Goal: Task Accomplishment & Management: Manage account settings

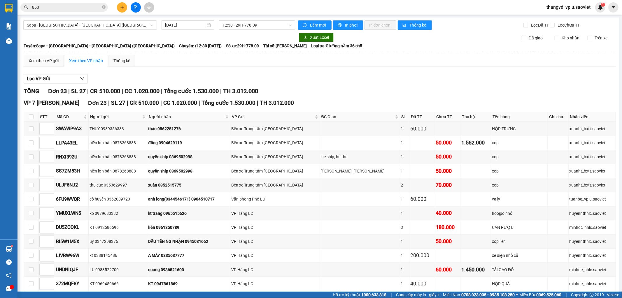
click at [584, 5] on span "thangvd_vplu.saoviet" at bounding box center [568, 6] width 53 height 7
click at [572, 18] on span "Đăng xuất" at bounding box center [570, 18] width 41 height 6
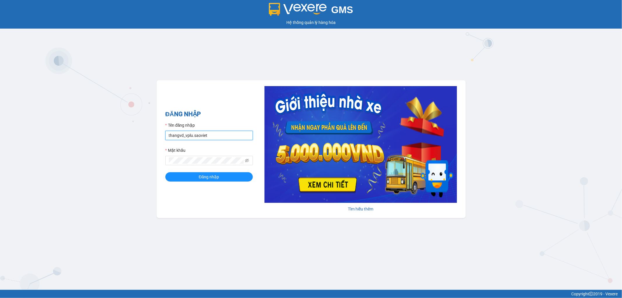
click at [214, 134] on input "thangvd_vplu.saoviet" at bounding box center [208, 135] width 87 height 9
type input "tuanbq_vplu.saoviet"
click at [181, 178] on button "Đăng nhập" at bounding box center [208, 176] width 87 height 9
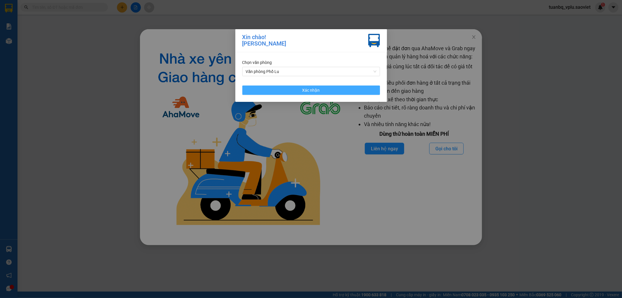
click at [375, 87] on button "Xác nhận" at bounding box center [311, 89] width 138 height 9
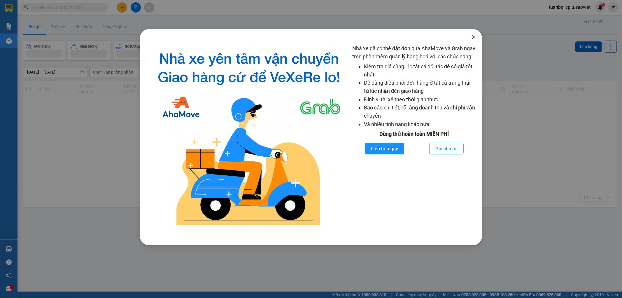
click at [475, 39] on icon "close" at bounding box center [473, 37] width 5 height 5
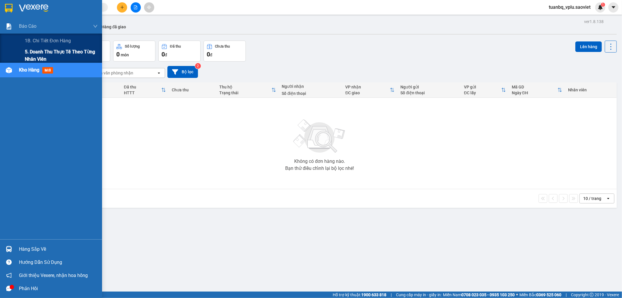
click at [66, 51] on span "5. Doanh thu thực tế theo từng nhân viên" at bounding box center [61, 55] width 73 height 15
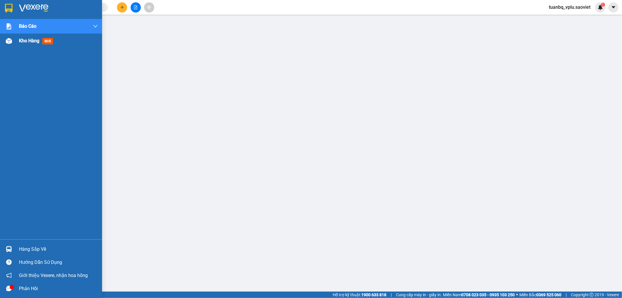
click at [24, 43] on span "Kho hàng" at bounding box center [29, 41] width 20 height 6
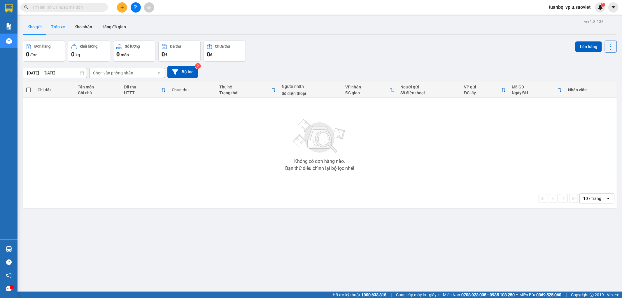
click at [63, 27] on button "Trên xe" at bounding box center [57, 27] width 23 height 14
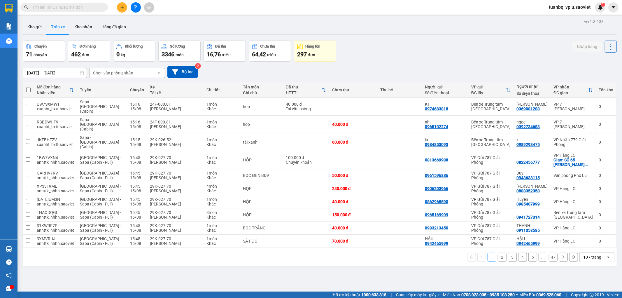
click at [111, 74] on div "Chọn văn phòng nhận" at bounding box center [113, 73] width 40 height 6
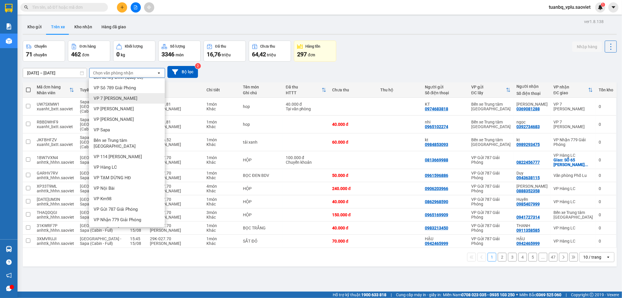
scroll to position [13, 0]
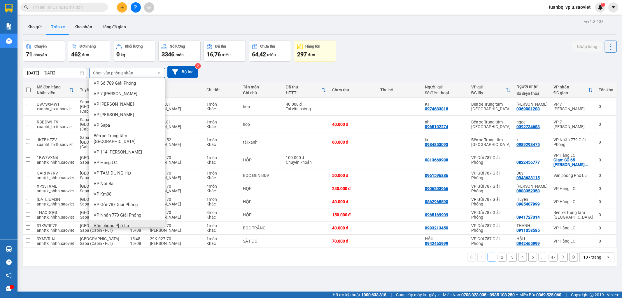
drag, startPoint x: 152, startPoint y: 216, endPoint x: 155, endPoint y: 205, distance: 11.7
click at [152, 220] on div "Văn phòng Phố Lu" at bounding box center [127, 225] width 76 height 10
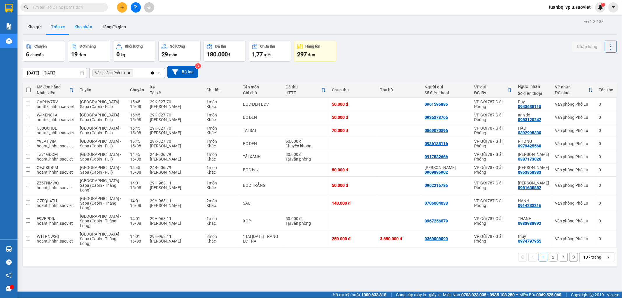
click at [84, 22] on button "Kho nhận" at bounding box center [83, 27] width 27 height 14
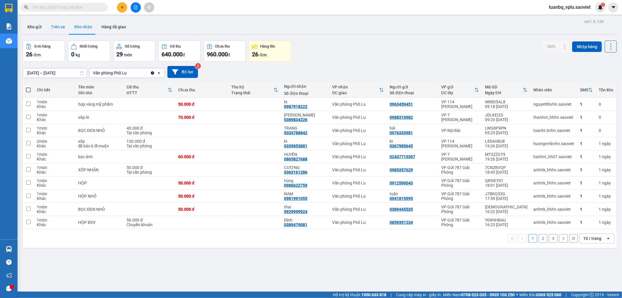
click at [58, 22] on button "Trên xe" at bounding box center [57, 27] width 23 height 14
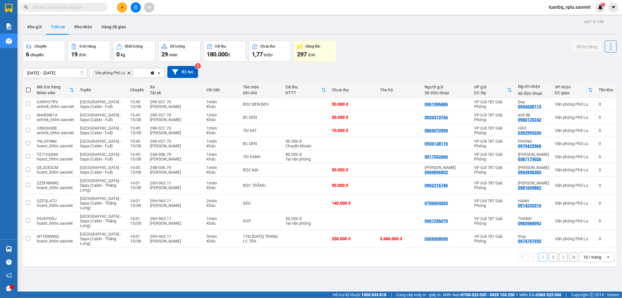
click at [550, 259] on button "2" at bounding box center [553, 256] width 9 height 9
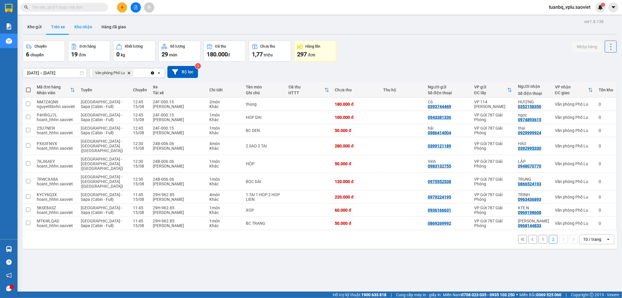
click at [92, 28] on button "Kho nhận" at bounding box center [83, 27] width 27 height 14
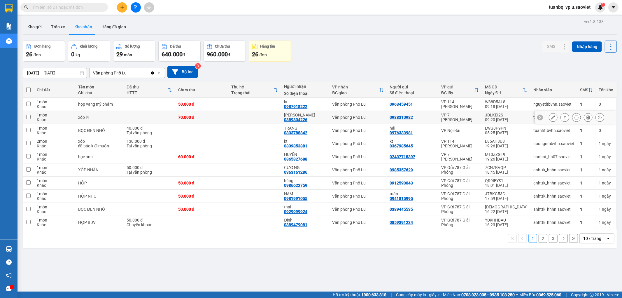
click at [32, 117] on td at bounding box center [28, 117] width 11 height 13
checkbox input "true"
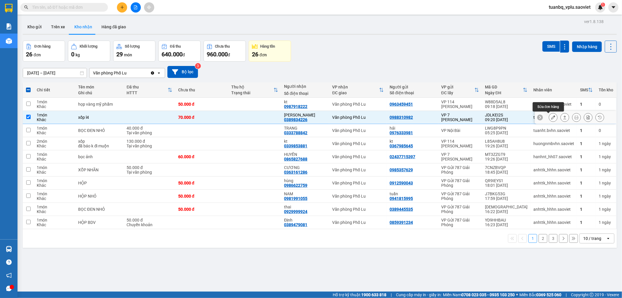
click at [551, 117] on icon at bounding box center [553, 117] width 4 height 4
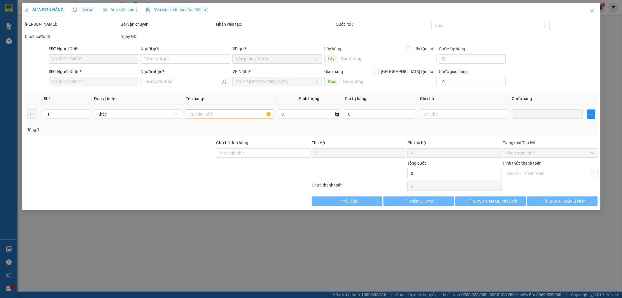
type input "0988310982"
type input "0389834226"
type input "[PERSON_NAME]"
type input "70.000"
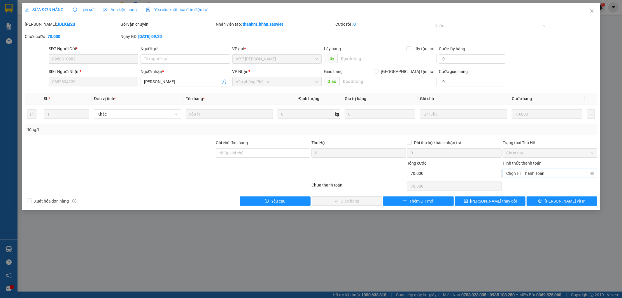
click at [527, 174] on span "Chọn HT Thanh Toán" at bounding box center [549, 173] width 87 height 9
click at [526, 183] on div "Tại văn phòng" at bounding box center [549, 185] width 87 height 6
type input "0"
click at [354, 197] on button "[PERSON_NAME] và Giao hàng" at bounding box center [347, 200] width 71 height 9
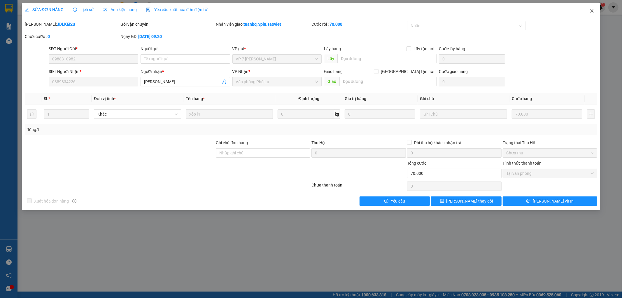
click at [592, 13] on icon "close" at bounding box center [591, 10] width 5 height 5
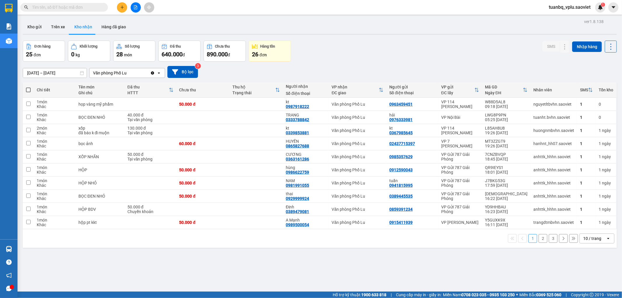
click at [549, 237] on button "3" at bounding box center [553, 238] width 9 height 9
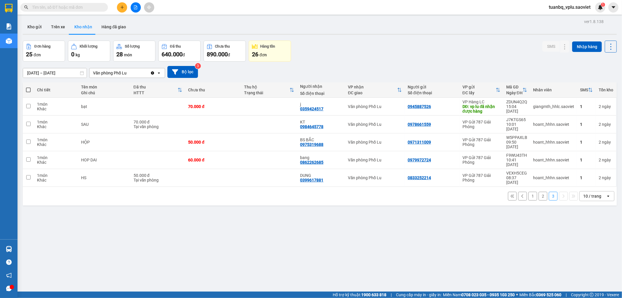
click at [540, 192] on button "2" at bounding box center [542, 196] width 9 height 9
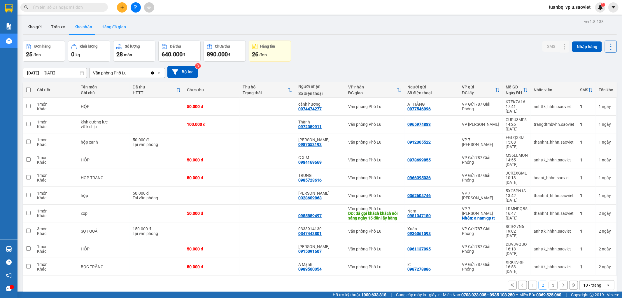
click at [121, 27] on button "Hàng đã giao" at bounding box center [114, 27] width 34 height 14
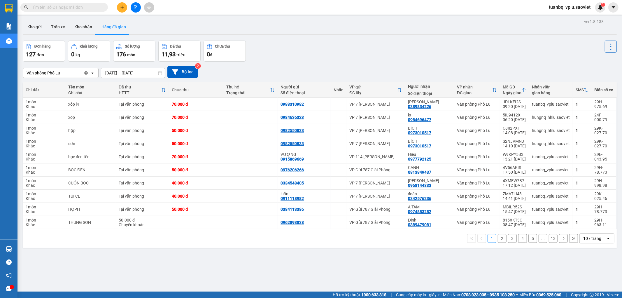
click at [499, 239] on button "2" at bounding box center [502, 238] width 9 height 9
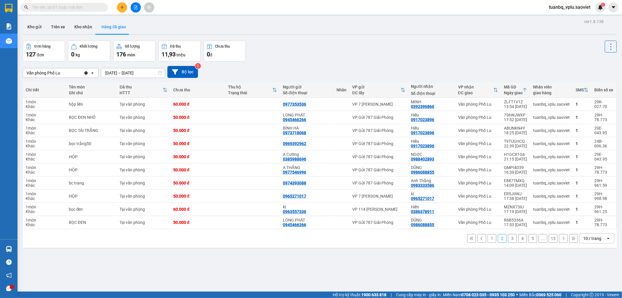
click at [508, 238] on button "3" at bounding box center [512, 238] width 9 height 9
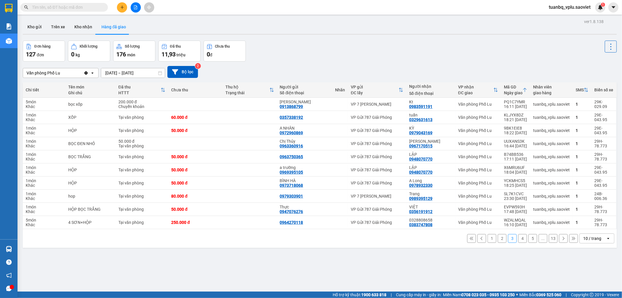
click at [518, 240] on button "4" at bounding box center [522, 238] width 9 height 9
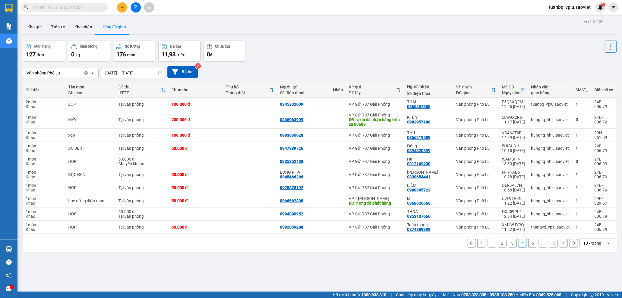
click at [529, 243] on button "5" at bounding box center [532, 242] width 9 height 9
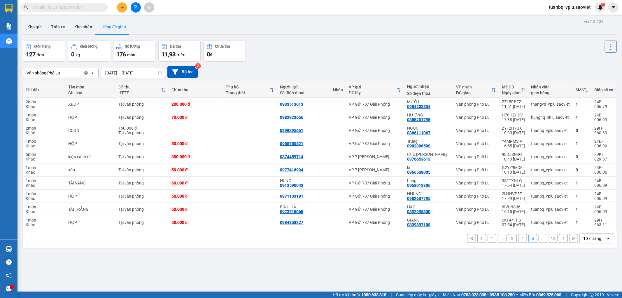
click at [124, 10] on button at bounding box center [122, 7] width 10 height 10
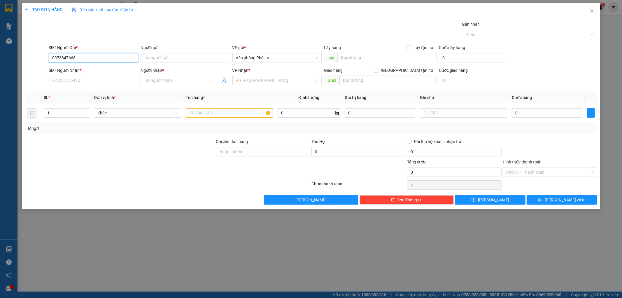
type input "0978847668"
click at [85, 80] on input "SĐT Người Nhận *" at bounding box center [93, 80] width 89 height 9
type input "0372147686"
click at [83, 91] on div "0372147686 - Lê Linh" at bounding box center [93, 92] width 83 height 6
type input "Lê Linh"
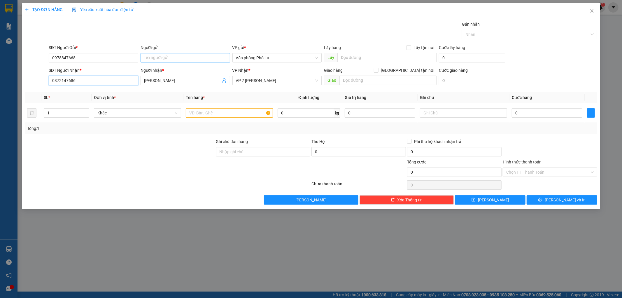
type input "0372147686"
click at [169, 57] on input "Người gửi" at bounding box center [185, 57] width 89 height 9
type input "kt"
click at [213, 26] on div "Gán nhãn Nhãn" at bounding box center [323, 31] width 551 height 20
click at [212, 116] on input "text" at bounding box center [229, 112] width 87 height 9
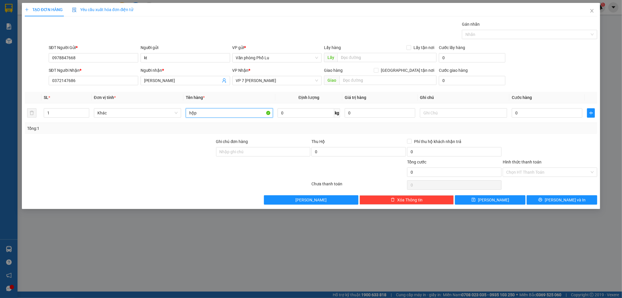
type input "hộp"
click at [179, 141] on div at bounding box center [119, 148] width 191 height 20
click at [551, 114] on input "0" at bounding box center [547, 112] width 71 height 9
type input "5"
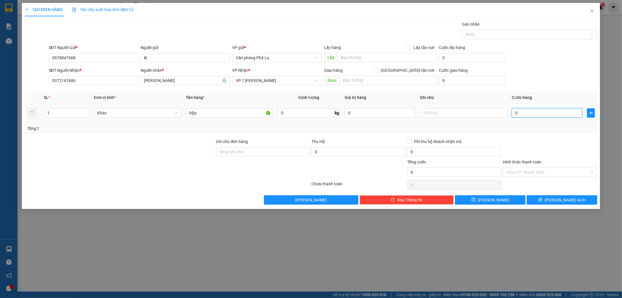
type input "5"
type input "50"
type input "500"
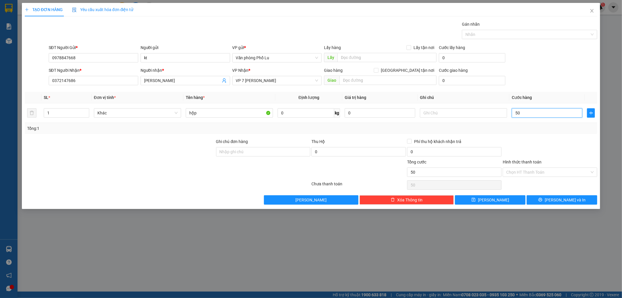
type input "500"
type input "5.000"
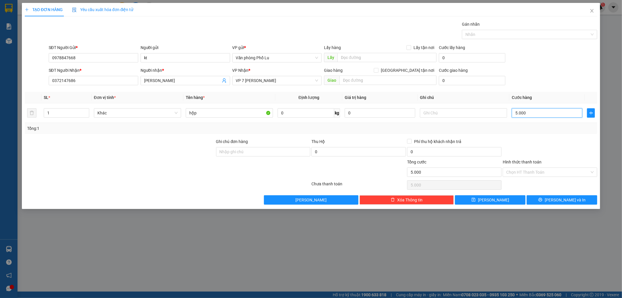
type input "50.000"
type input "500.000"
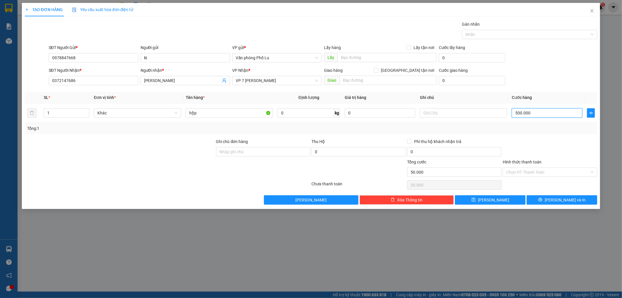
type input "500.000"
type input "50.000"
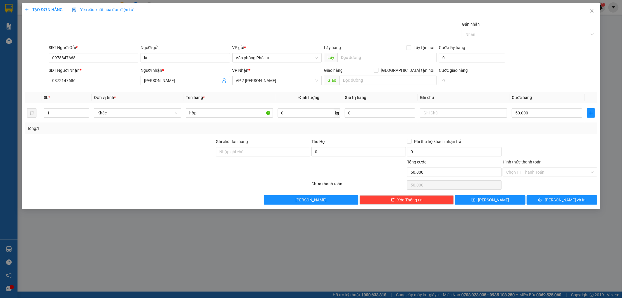
click at [567, 87] on div "SĐT Người Nhận * 0372147686 Người nhận * Lê Linh VP Nhận * VP 7 Phạm Văn Đồng G…" at bounding box center [323, 77] width 551 height 20
click at [538, 171] on input "Hình thức thanh toán" at bounding box center [547, 172] width 83 height 9
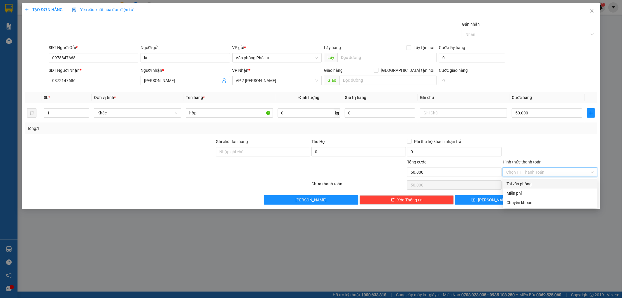
click at [529, 183] on div "Tại văn phòng" at bounding box center [549, 183] width 87 height 6
type input "0"
click at [546, 200] on button "[PERSON_NAME] và In" at bounding box center [561, 199] width 71 height 9
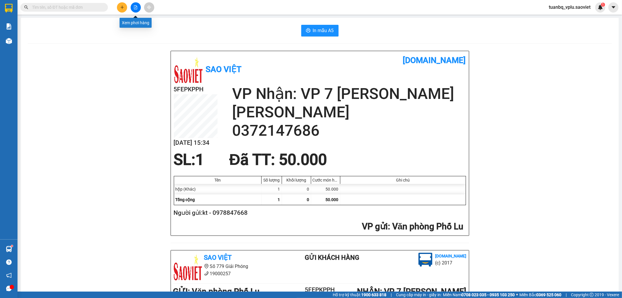
click at [135, 7] on icon "file-add" at bounding box center [136, 7] width 4 height 4
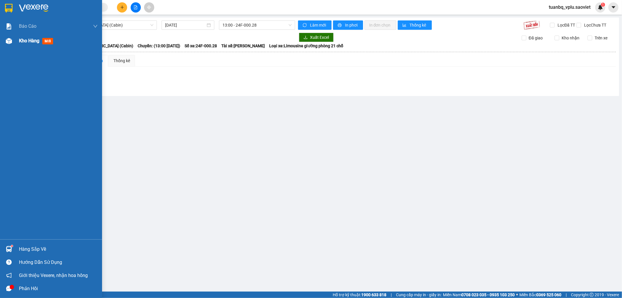
click at [36, 42] on th "Tuyến: Hà Nội - Lào Cai (Cabin) Chuyến: (13:00 - 15/08/2025) Số xe: 24F-000.28 …" at bounding box center [319, 45] width 593 height 7
click at [22, 40] on span "Kho hàng" at bounding box center [29, 41] width 20 height 6
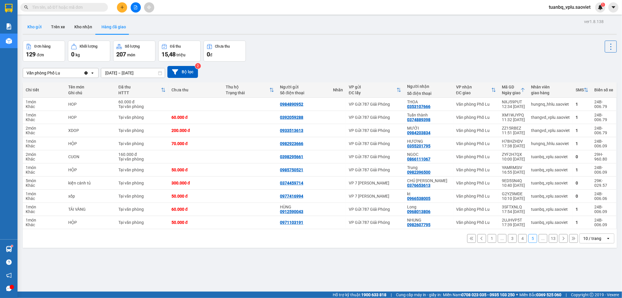
click at [41, 29] on button "Kho gửi" at bounding box center [35, 27] width 24 height 14
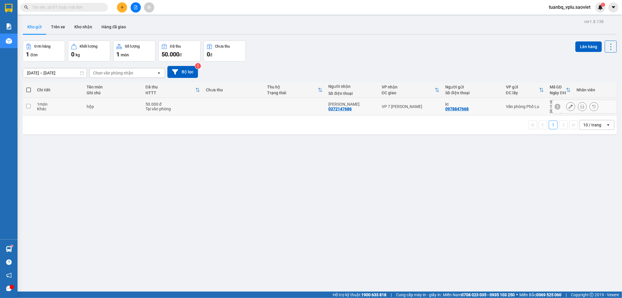
click at [27, 104] on input "checkbox" at bounding box center [28, 106] width 4 height 4
checkbox input "true"
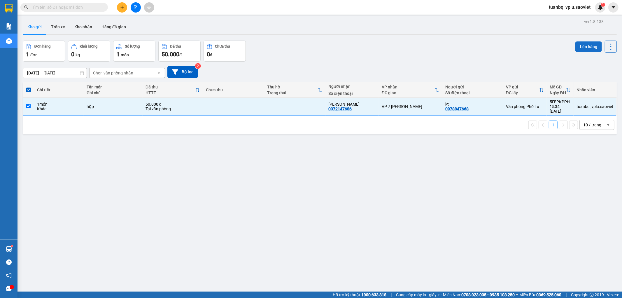
click at [575, 44] on button "Lên hàng" at bounding box center [588, 46] width 27 height 10
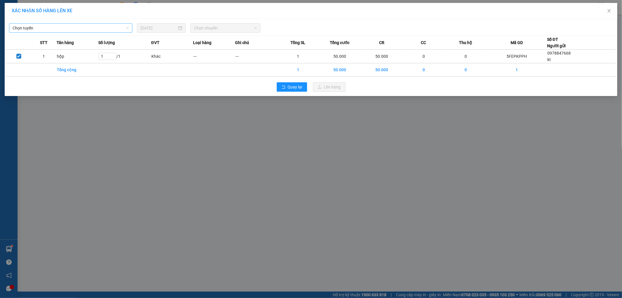
click at [105, 24] on span "Chọn tuyến" at bounding box center [71, 28] width 116 height 9
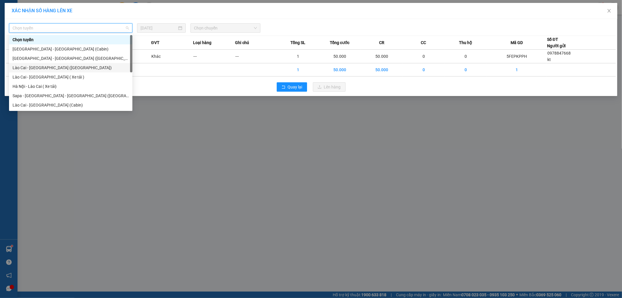
click at [83, 68] on div "Lào Cai - [GEOGRAPHIC_DATA] ([GEOGRAPHIC_DATA])" at bounding box center [71, 67] width 116 height 6
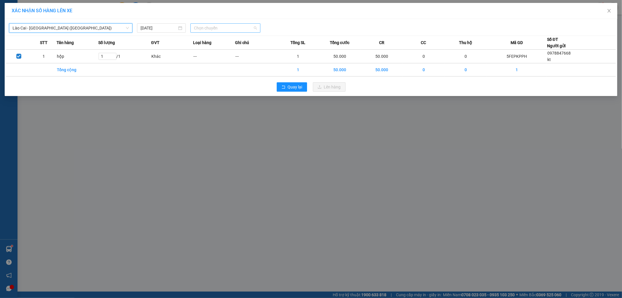
click at [236, 28] on span "Chọn chuyến" at bounding box center [225, 28] width 63 height 9
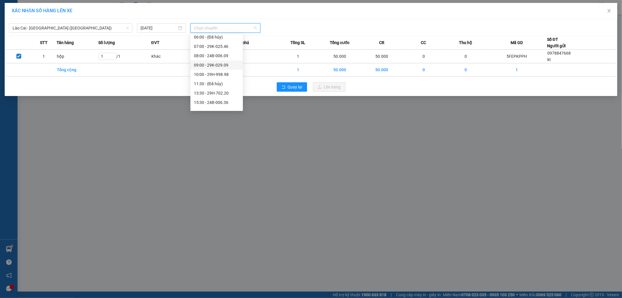
scroll to position [56, 0]
click at [228, 73] on div "15:30 - 24B-006.36" at bounding box center [216, 76] width 52 height 9
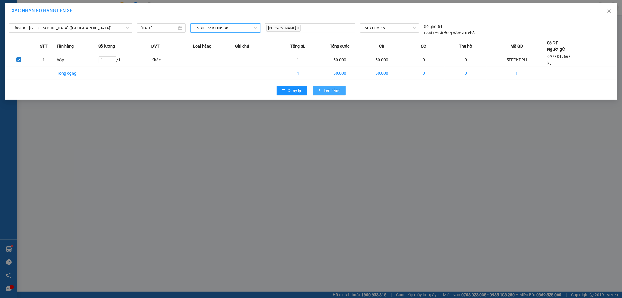
click at [334, 88] on span "Lên hàng" at bounding box center [332, 90] width 17 height 6
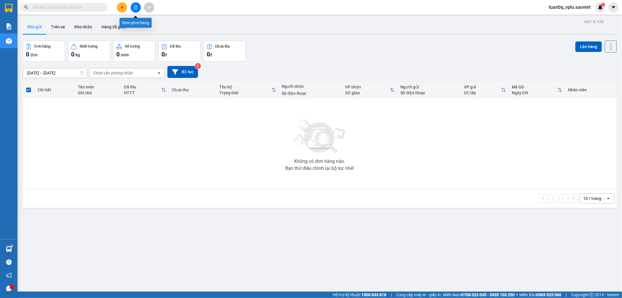
click at [136, 10] on button at bounding box center [136, 7] width 10 height 10
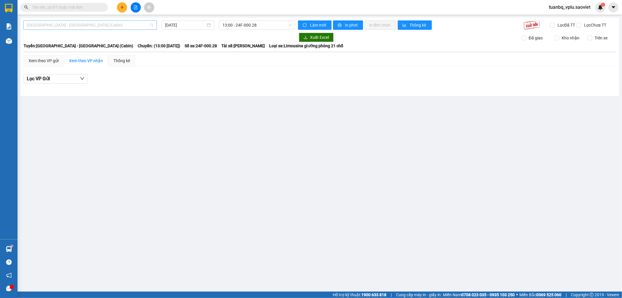
click at [137, 25] on span "Hà Nội - Lào Cai (Cabin)" at bounding box center [90, 25] width 127 height 9
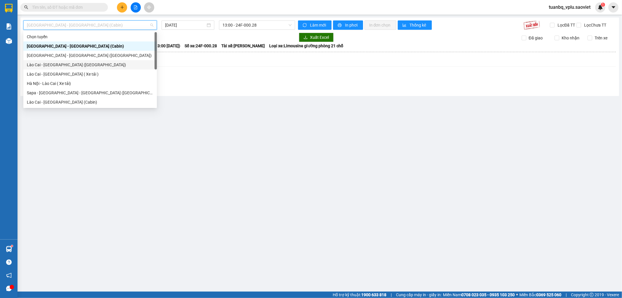
click at [99, 64] on div "Lào Cai - [GEOGRAPHIC_DATA] ([GEOGRAPHIC_DATA])" at bounding box center [90, 65] width 127 height 6
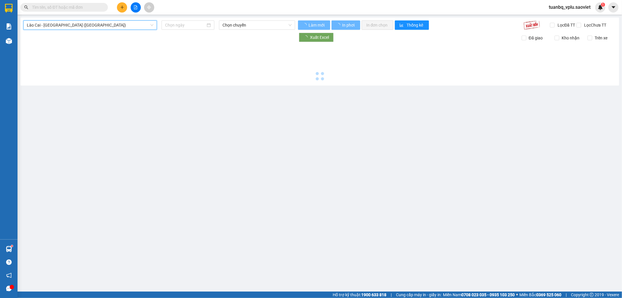
type input "15/08/2025"
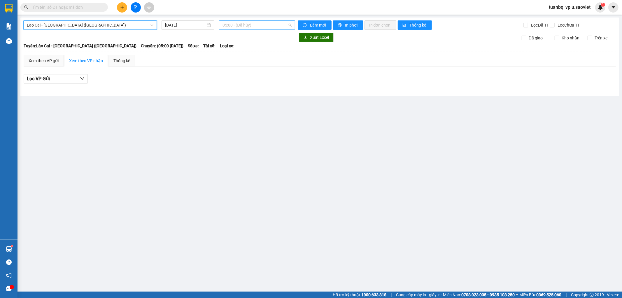
click at [273, 24] on span "05:00 - (Đã hủy)" at bounding box center [256, 25] width 69 height 9
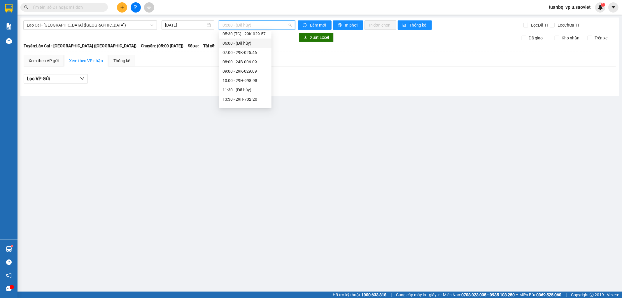
scroll to position [32, 0]
click at [260, 97] on div "15:30 - 24B-006.36" at bounding box center [244, 97] width 45 height 6
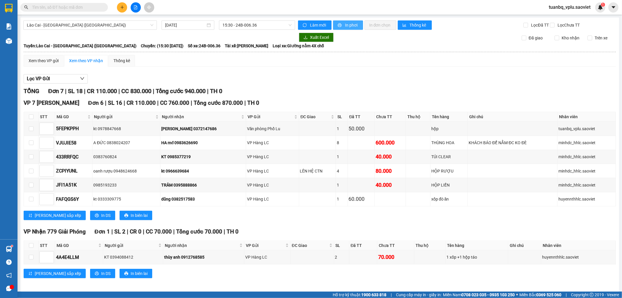
click at [353, 22] on span "In phơi" at bounding box center [351, 25] width 13 height 6
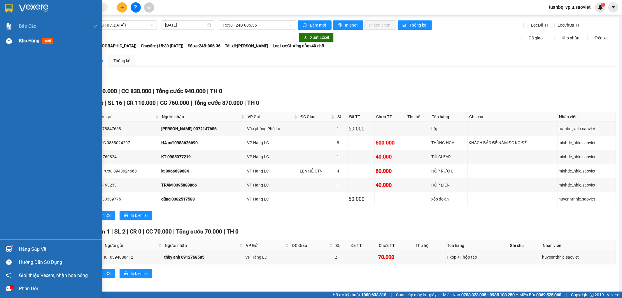
click at [24, 42] on span "Kho hàng" at bounding box center [29, 41] width 20 height 6
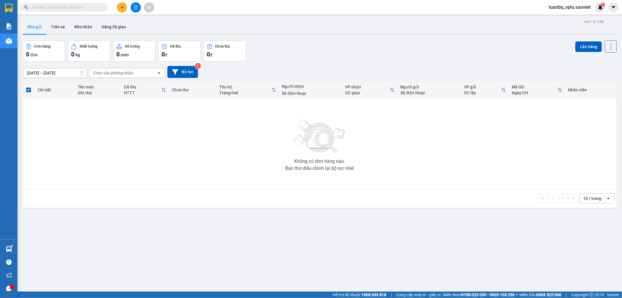
click at [82, 9] on input "text" at bounding box center [66, 7] width 69 height 6
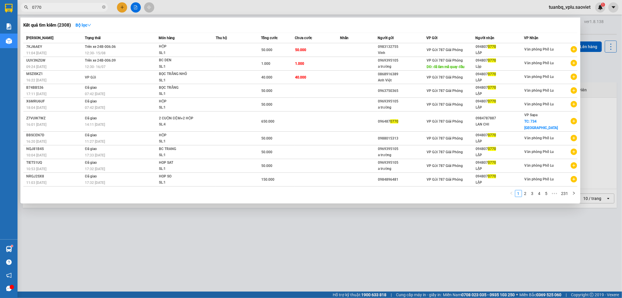
click at [69, 6] on input "0770" at bounding box center [66, 7] width 69 height 6
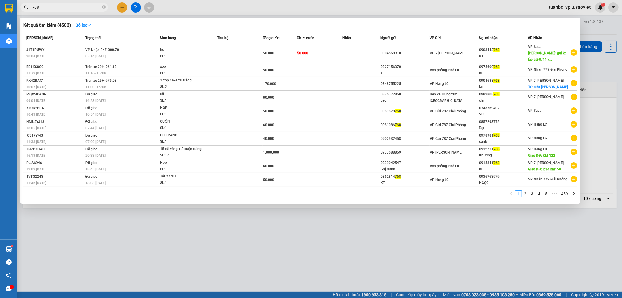
type input "768"
click at [348, 249] on div at bounding box center [311, 149] width 622 height 298
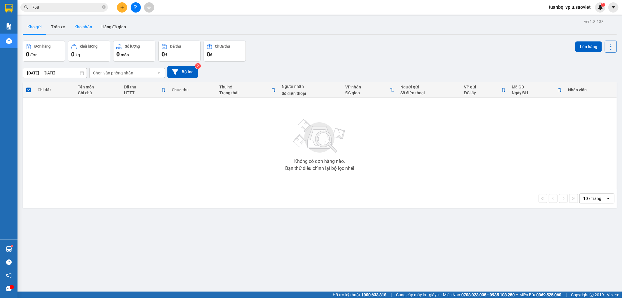
click at [92, 29] on button "Kho nhận" at bounding box center [83, 27] width 27 height 14
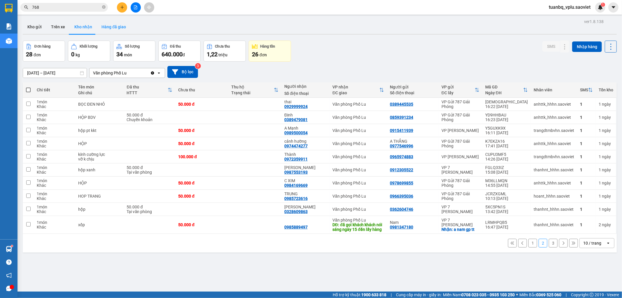
click at [97, 25] on button "Hàng đã giao" at bounding box center [114, 27] width 34 height 14
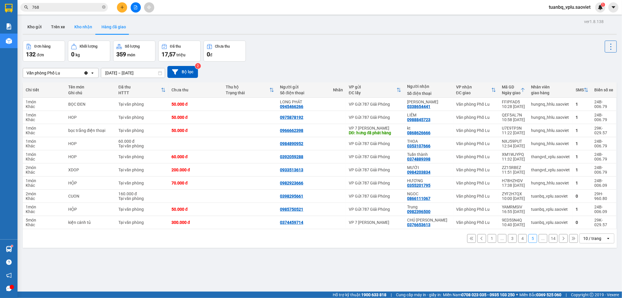
click at [87, 31] on button "Kho nhận" at bounding box center [83, 27] width 27 height 14
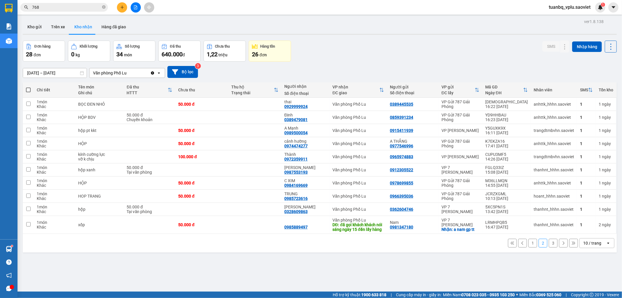
click at [528, 242] on button "1" at bounding box center [532, 242] width 9 height 9
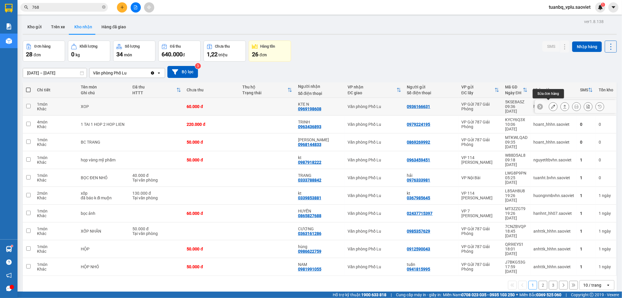
click at [549, 101] on button at bounding box center [553, 106] width 8 height 10
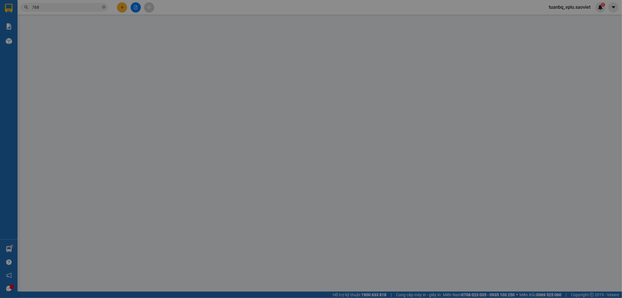
type input "0936166631"
type input "0969198608"
type input "KTE N"
type input "60.000"
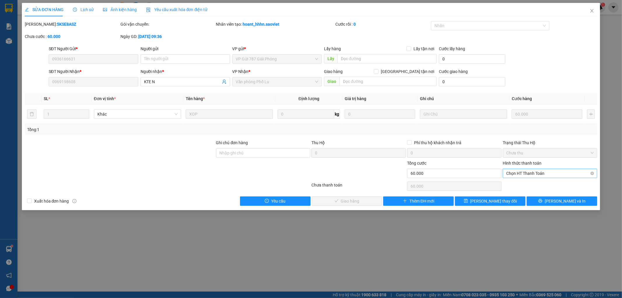
click at [524, 173] on span "Chọn HT Thanh Toán" at bounding box center [549, 173] width 87 height 9
click at [523, 182] on div "Tại văn phòng" at bounding box center [549, 185] width 87 height 6
type input "0"
click at [357, 205] on button "[PERSON_NAME] và Giao hàng" at bounding box center [347, 200] width 71 height 9
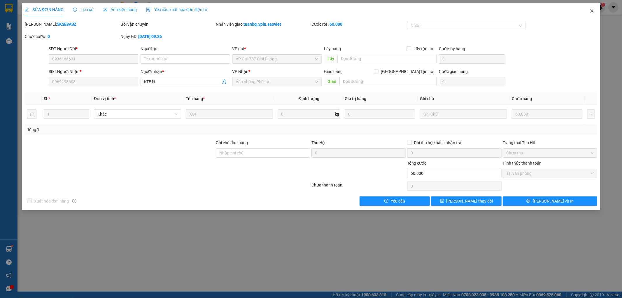
click at [592, 12] on icon "close" at bounding box center [591, 10] width 3 height 3
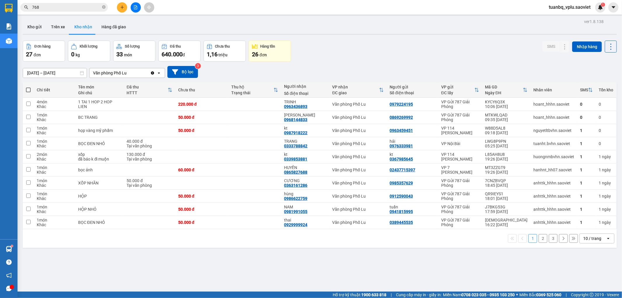
click at [71, 8] on input "768" at bounding box center [66, 7] width 69 height 6
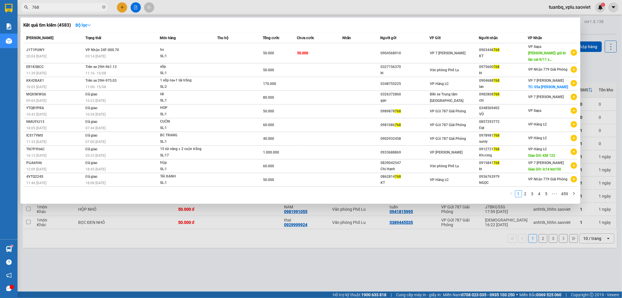
click at [71, 8] on input "768" at bounding box center [66, 7] width 69 height 6
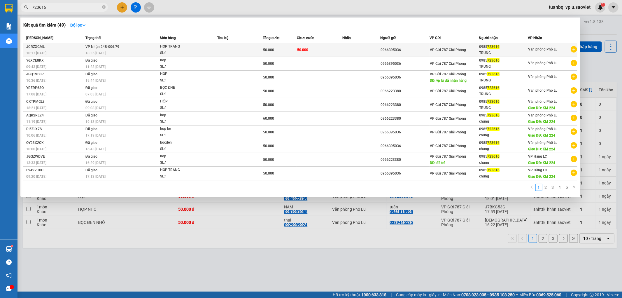
type input "723616"
click at [251, 48] on td at bounding box center [239, 50] width 45 height 14
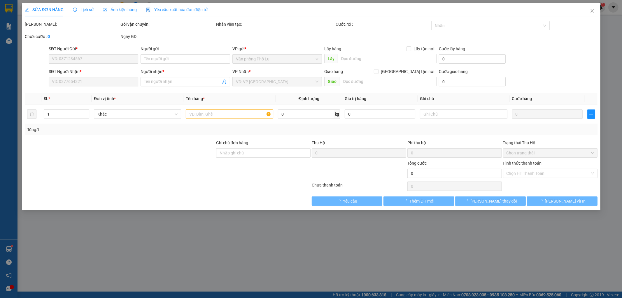
type input "0966395036"
type input "0985723616"
type input "TRUNG"
type input "50.000"
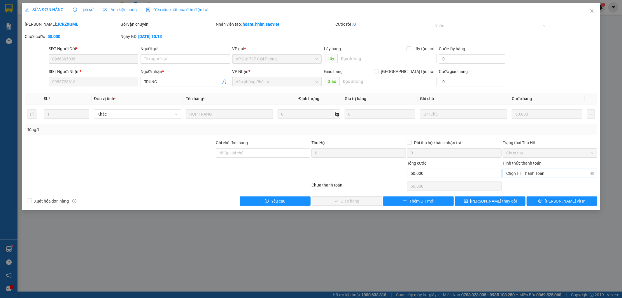
click at [540, 173] on span "Chọn HT Thanh Toán" at bounding box center [549, 173] width 87 height 9
click at [535, 182] on div "Tại văn phòng" at bounding box center [549, 185] width 87 height 6
type input "0"
click at [356, 199] on span "[PERSON_NAME] và Giao hàng" at bounding box center [351, 201] width 56 height 6
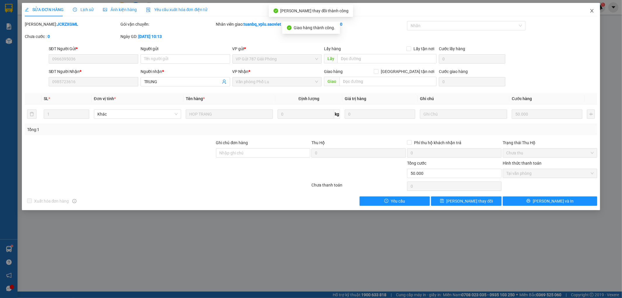
click at [590, 10] on icon "close" at bounding box center [591, 10] width 5 height 5
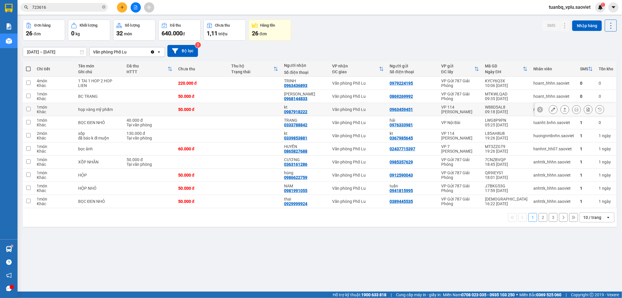
scroll to position [27, 0]
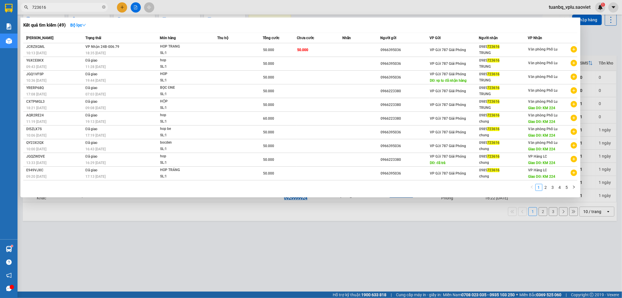
click at [81, 10] on input "723616" at bounding box center [66, 7] width 69 height 6
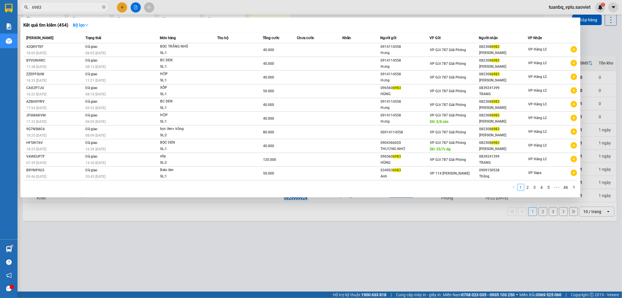
click at [56, 9] on input "6983" at bounding box center [66, 7] width 69 height 6
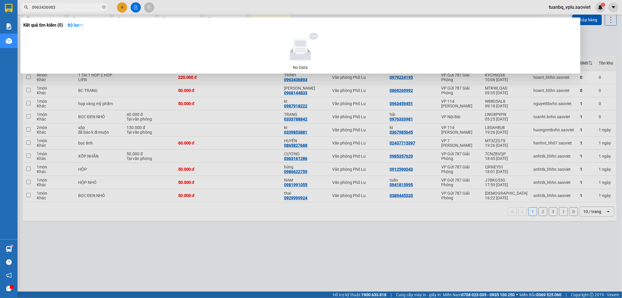
type input "0963436983"
click at [372, 243] on div at bounding box center [311, 149] width 622 height 298
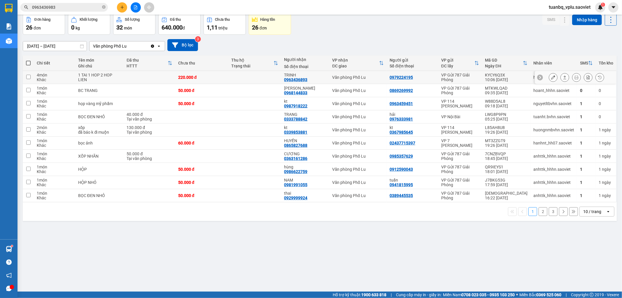
click at [551, 79] on icon at bounding box center [553, 77] width 4 height 4
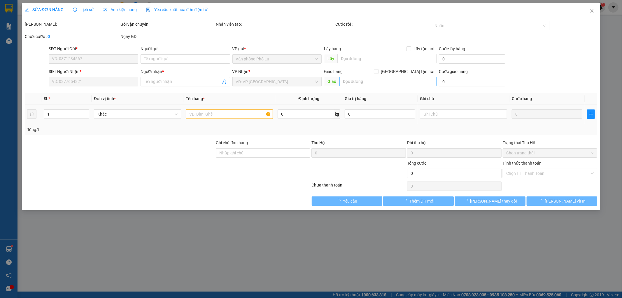
type input "0979224195"
type input "0963436893"
type input "TRINH"
type input "220.000"
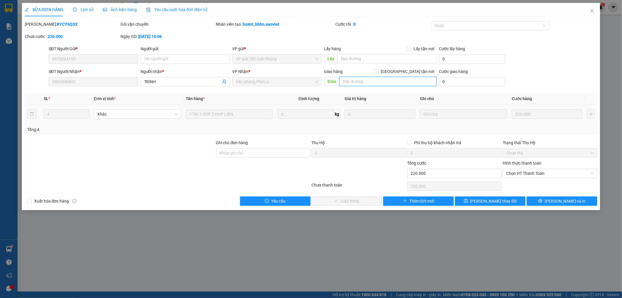
click at [357, 81] on input "text" at bounding box center [387, 81] width 97 height 9
type input "tuấn đã phát 17h13 ngày 15/8"
click at [483, 201] on span "[PERSON_NAME] thay đổi" at bounding box center [493, 201] width 47 height 6
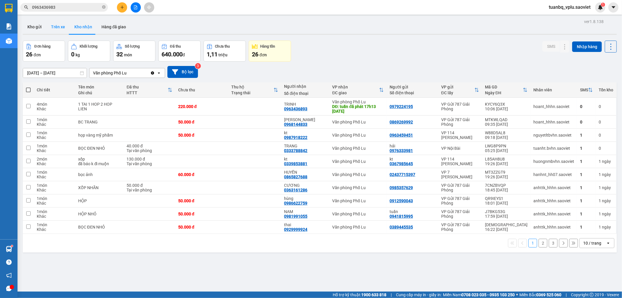
click at [59, 28] on button "Trên xe" at bounding box center [57, 27] width 23 height 14
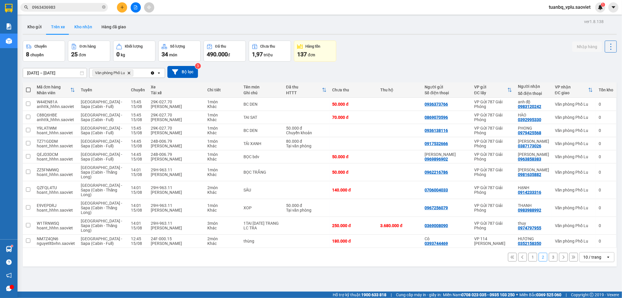
click at [78, 30] on button "Kho nhận" at bounding box center [83, 27] width 27 height 14
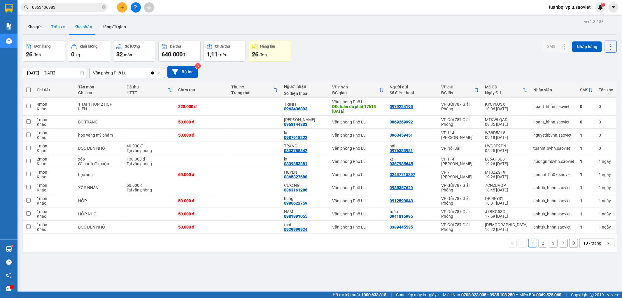
click at [62, 32] on button "Trên xe" at bounding box center [57, 27] width 23 height 14
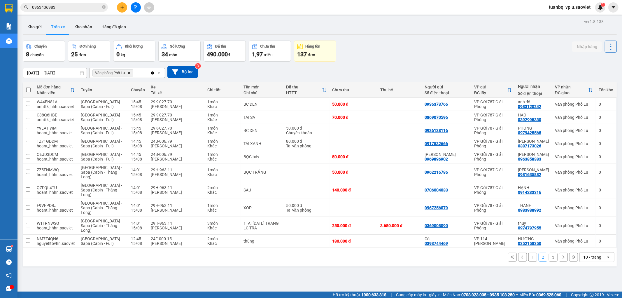
click at [549, 257] on button "3" at bounding box center [553, 256] width 9 height 9
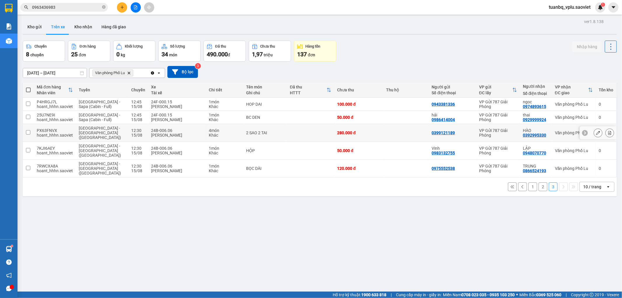
click at [28, 133] on td at bounding box center [28, 133] width 11 height 18
checkbox input "true"
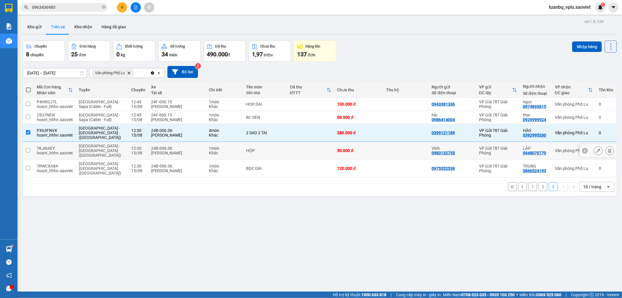
click at [28, 148] on input "checkbox" at bounding box center [28, 150] width 4 height 4
checkbox input "true"
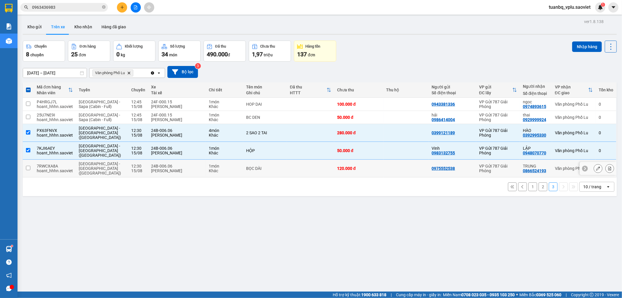
click at [28, 166] on input "checkbox" at bounding box center [28, 168] width 4 height 4
checkbox input "true"
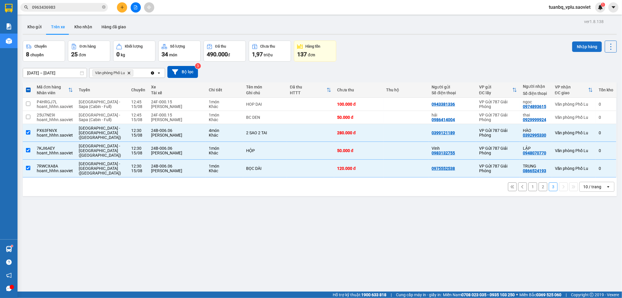
click at [573, 48] on button "Nhập hàng" at bounding box center [587, 46] width 30 height 10
checkbox input "false"
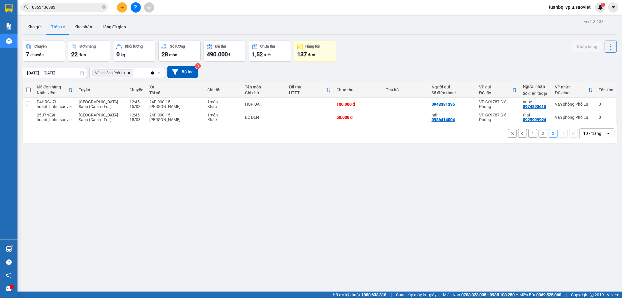
click at [73, 9] on input "0963436983" at bounding box center [66, 7] width 69 height 6
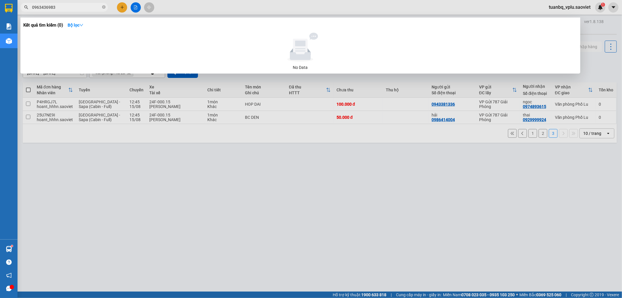
click at [73, 9] on input "0963436983" at bounding box center [66, 7] width 69 height 6
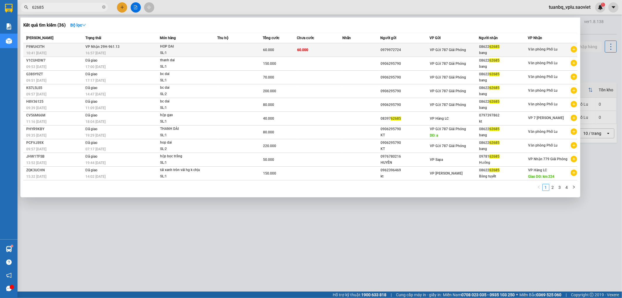
type input "62685"
click at [193, 47] on div "HOP DAI" at bounding box center [182, 46] width 44 height 6
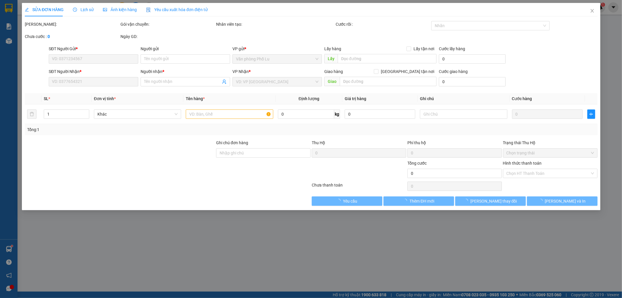
type input "0979972724"
type input "0862262685"
type input "bang"
type input "60.000"
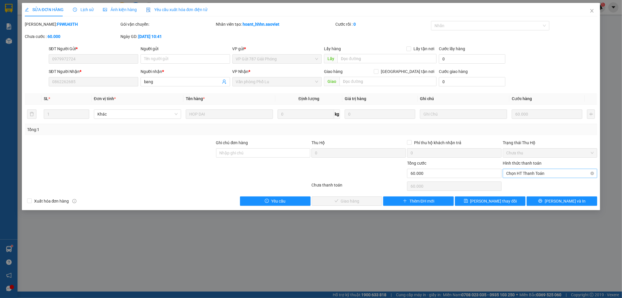
click at [543, 173] on span "Chọn HT Thanh Toán" at bounding box center [549, 173] width 87 height 9
click at [532, 184] on div "Tại văn phòng" at bounding box center [549, 185] width 87 height 6
type input "0"
click at [342, 201] on span "[PERSON_NAME] và Giao hàng" at bounding box center [351, 201] width 56 height 6
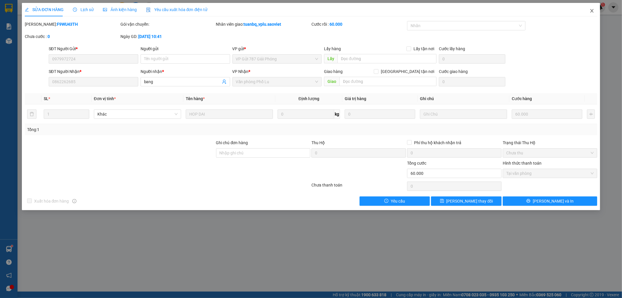
click at [589, 12] on span "Close" at bounding box center [592, 11] width 16 height 16
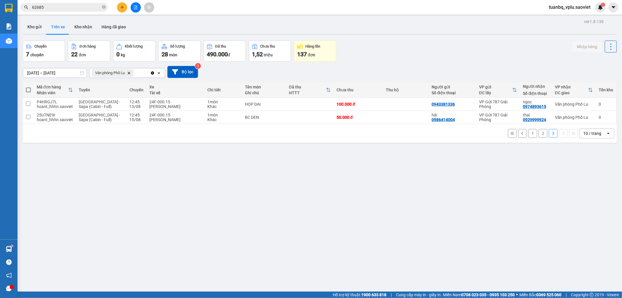
click at [69, 5] on input "62685" at bounding box center [66, 7] width 69 height 6
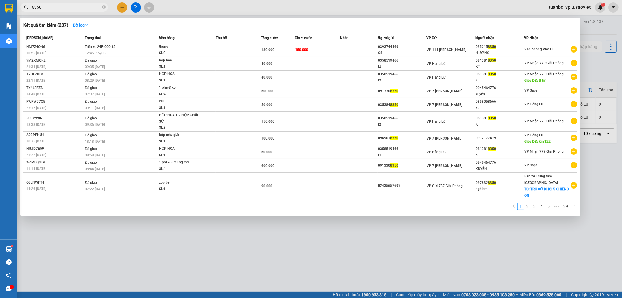
type input "8350"
click at [347, 243] on div at bounding box center [311, 149] width 622 height 298
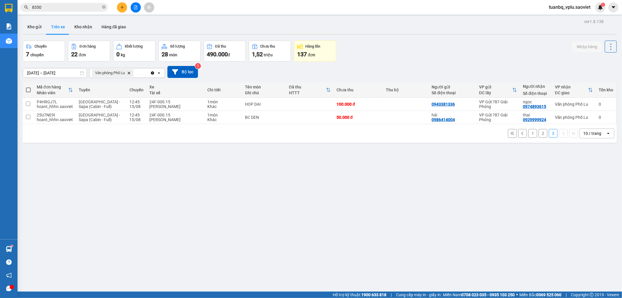
click at [72, 10] on input "8350" at bounding box center [66, 7] width 69 height 6
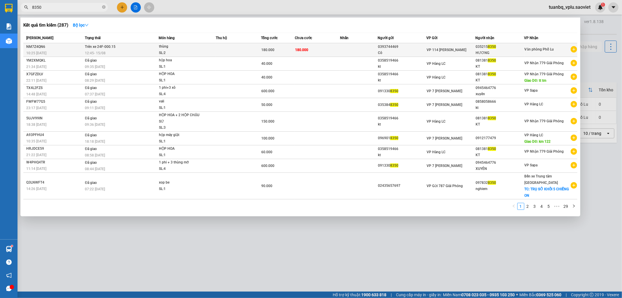
click at [106, 48] on span "Trên xe 24F-000.15" at bounding box center [100, 47] width 31 height 4
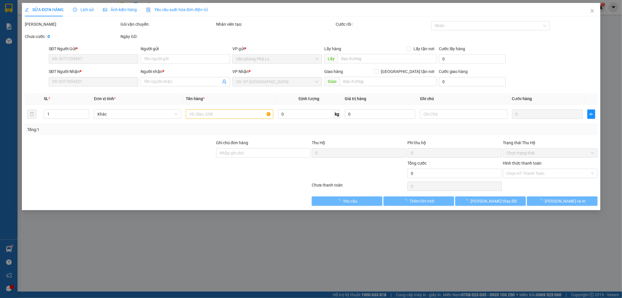
type input "0393744469"
type input "Cô"
type input "0352158350"
type input "HƯƠNG"
type input "180.000"
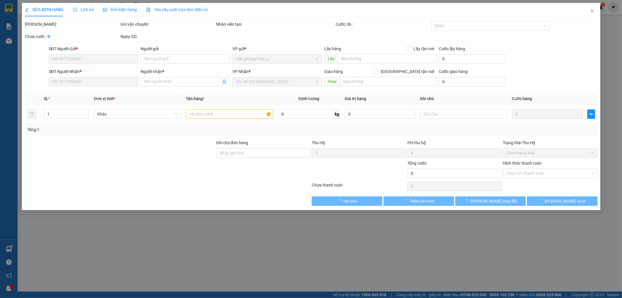
type input "180.000"
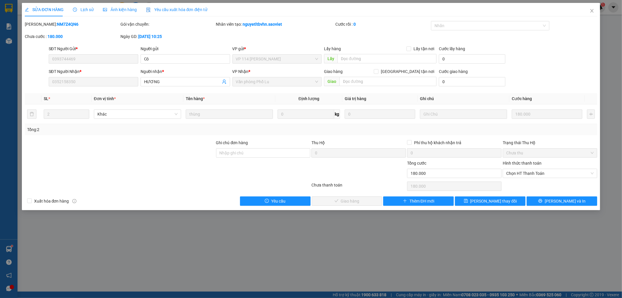
click at [87, 10] on span "Lịch sử" at bounding box center [83, 9] width 21 height 5
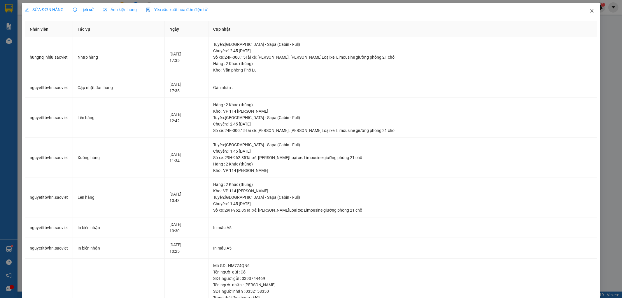
click at [589, 11] on icon "close" at bounding box center [591, 10] width 5 height 5
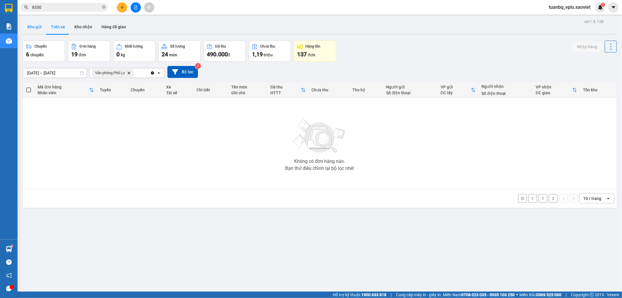
click at [39, 28] on button "Kho gửi" at bounding box center [35, 27] width 24 height 14
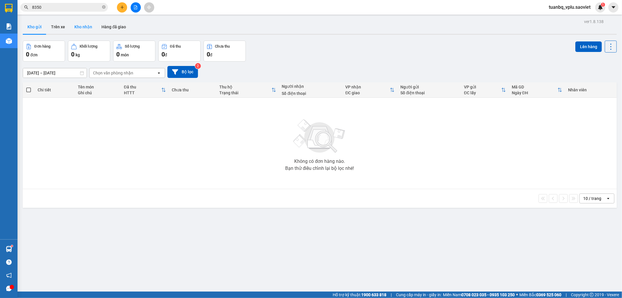
click at [86, 27] on button "Kho nhận" at bounding box center [83, 27] width 27 height 14
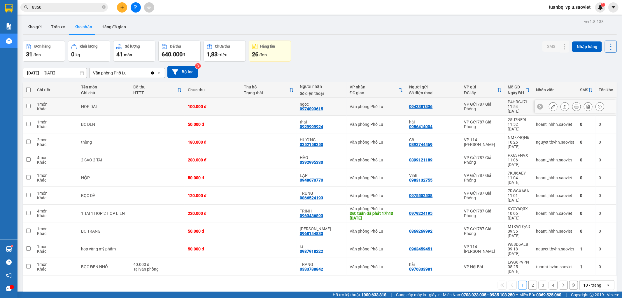
click at [159, 106] on td at bounding box center [157, 107] width 55 height 18
checkbox input "true"
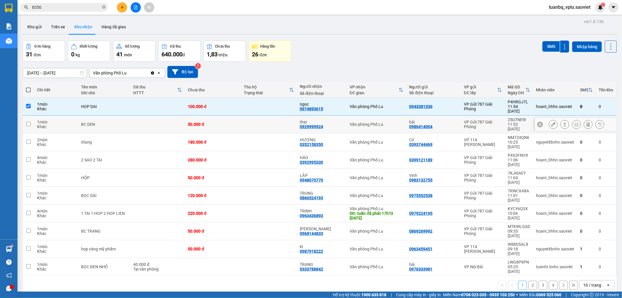
click at [146, 116] on td at bounding box center [157, 124] width 55 height 18
checkbox input "true"
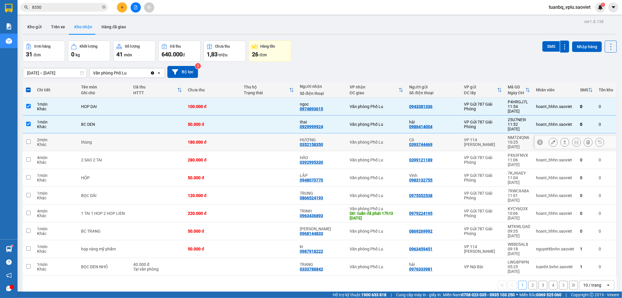
click at [141, 133] on td at bounding box center [157, 142] width 55 height 18
checkbox input "true"
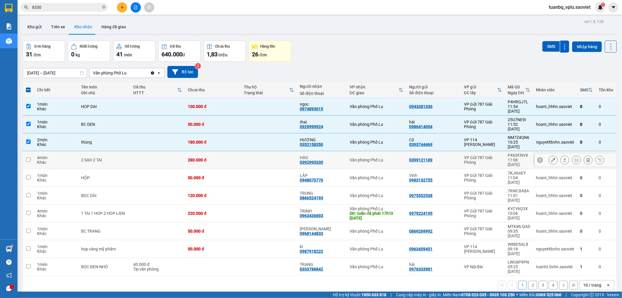
click at [141, 151] on td at bounding box center [157, 160] width 55 height 18
checkbox input "true"
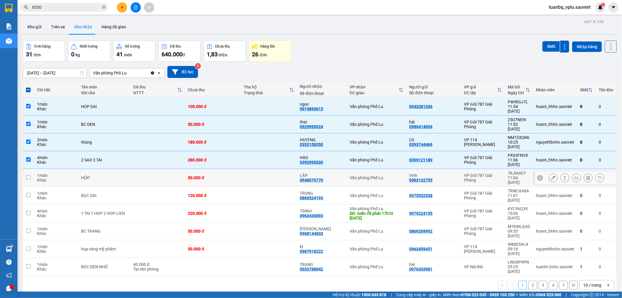
click at [141, 169] on td at bounding box center [157, 178] width 55 height 18
checkbox input "true"
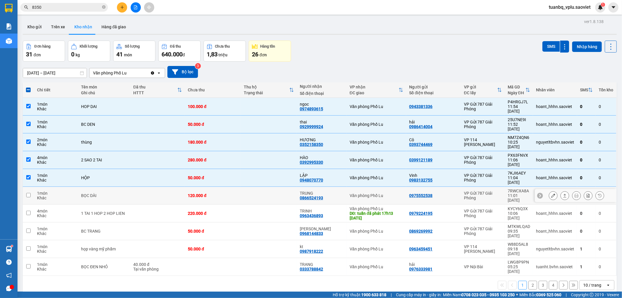
click at [141, 187] on td at bounding box center [157, 196] width 55 height 18
checkbox input "true"
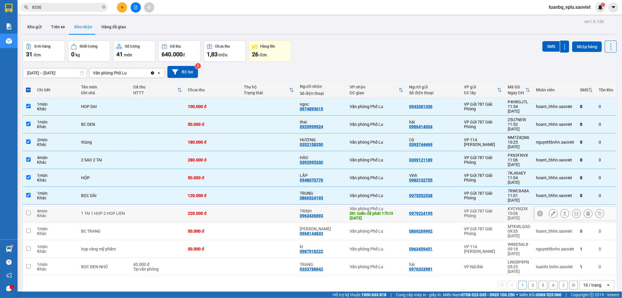
click at [224, 211] on div "220.000 đ" at bounding box center [213, 213] width 50 height 5
checkbox input "true"
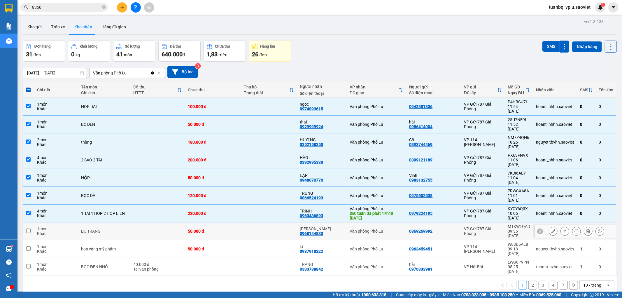
click at [223, 222] on td "50.000 đ" at bounding box center [213, 231] width 56 height 18
checkbox input "true"
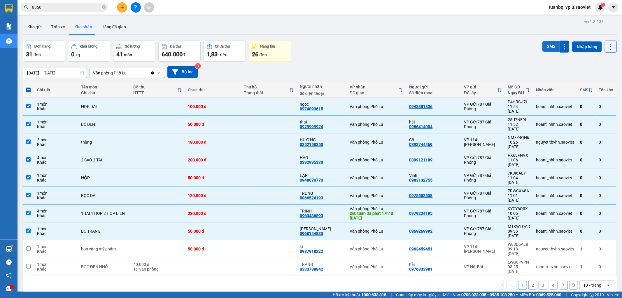
click at [548, 46] on button "SMS" at bounding box center [550, 46] width 17 height 10
click at [120, 4] on button at bounding box center [122, 7] width 10 height 10
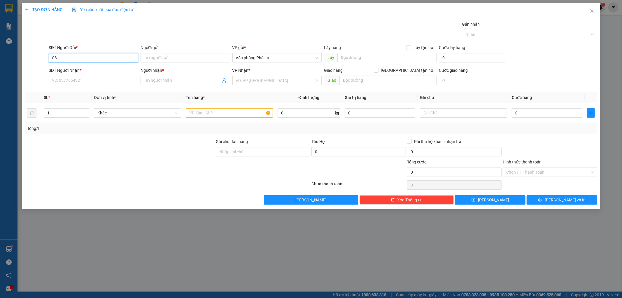
type input "0"
type input "0981991055"
click at [103, 68] on div "0981991055 - NAM" at bounding box center [93, 69] width 83 height 6
type input "NAM"
type input "0868978898"
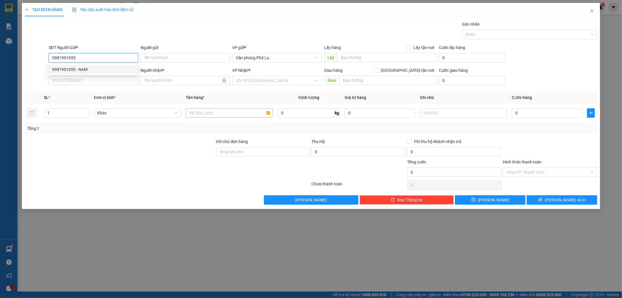
type input "anh tỉnh(0385535183)"
type input "0981991055"
click at [85, 78] on input "0868978898" at bounding box center [93, 80] width 89 height 9
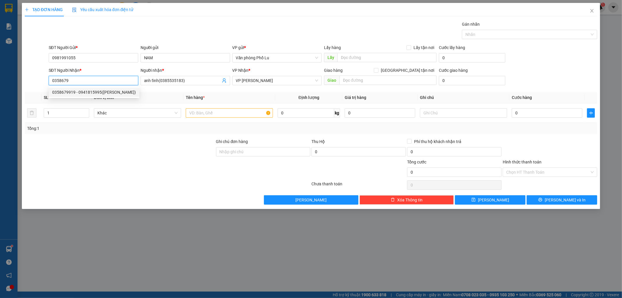
click at [100, 94] on div "0358679919 - 0941815995(lap nguyễn tuấn)" at bounding box center [94, 92] width 84 height 6
type input "0358679919"
type input "0941815995(lap nguyễn tuấn)"
type input "0358679919"
click at [230, 116] on input "text" at bounding box center [229, 112] width 87 height 9
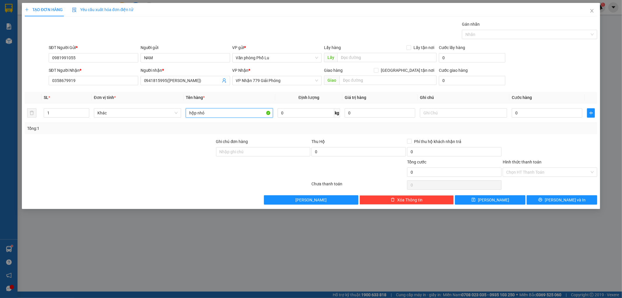
type input "hộp nhỏ"
click at [159, 162] on div at bounding box center [119, 169] width 191 height 20
click at [523, 117] on input "0" at bounding box center [547, 112] width 71 height 9
paste input "5"
type input "50"
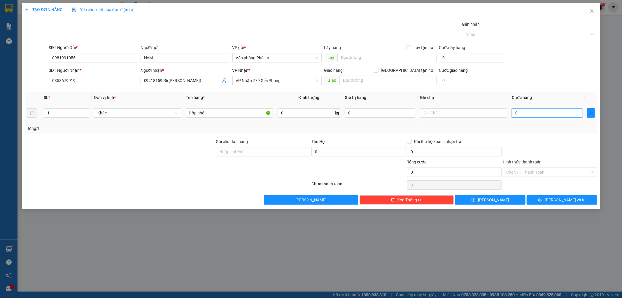
type input "50"
type input "50.000"
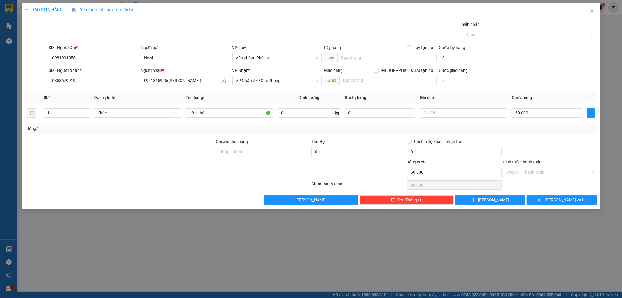
click at [520, 143] on div at bounding box center [550, 148] width 96 height 20
click at [475, 200] on icon "save" at bounding box center [474, 200] width 4 height 4
type input "0"
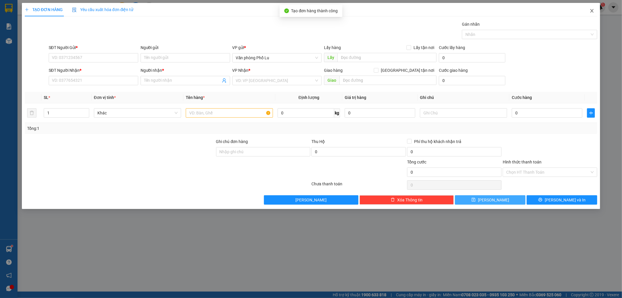
click at [594, 10] on icon "close" at bounding box center [591, 10] width 5 height 5
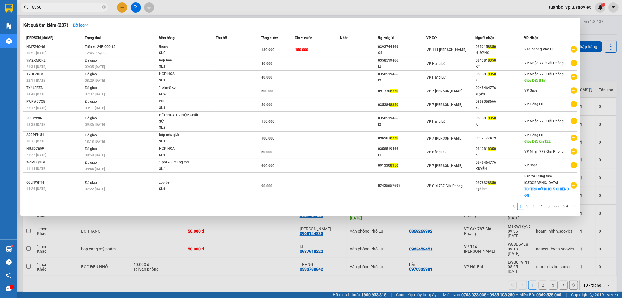
click at [51, 8] on input "8350" at bounding box center [66, 7] width 69 height 6
click at [51, 7] on input "8350" at bounding box center [66, 7] width 69 height 6
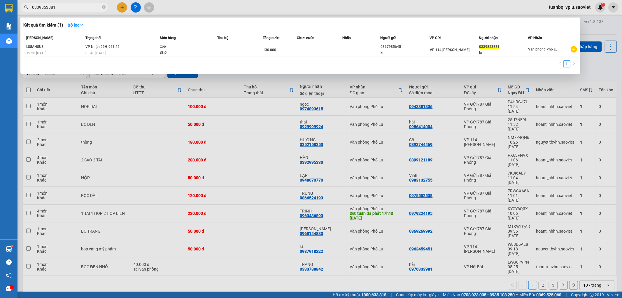
type input "0339853881"
click at [125, 8] on div at bounding box center [311, 149] width 622 height 298
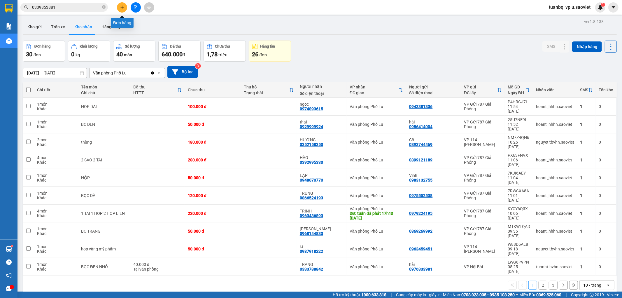
click at [123, 9] on icon "plus" at bounding box center [122, 7] width 4 height 4
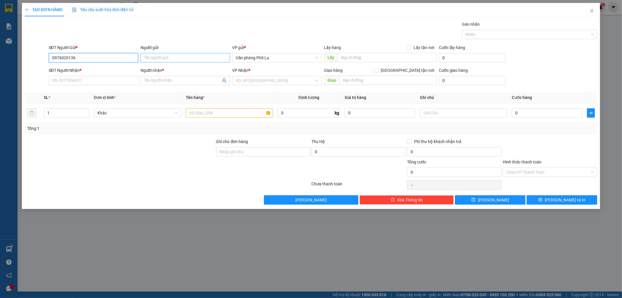
type input "0976020136"
click at [169, 60] on input "Người gửi" at bounding box center [185, 57] width 89 height 9
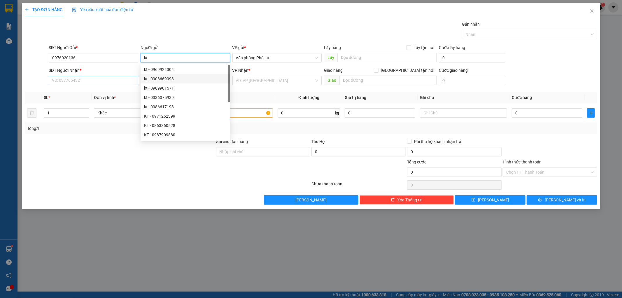
type input "kt"
click at [72, 77] on input "SĐT Người Nhận *" at bounding box center [93, 80] width 89 height 9
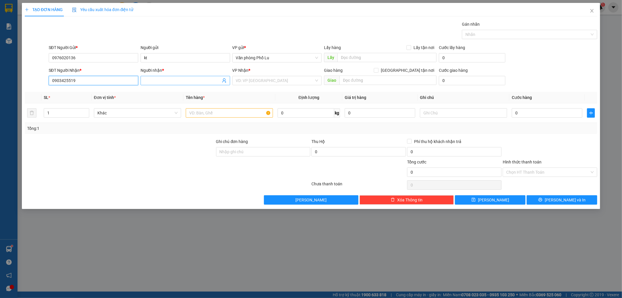
type input "0903425519"
click at [157, 80] on input "Người nhận *" at bounding box center [182, 80] width 77 height 6
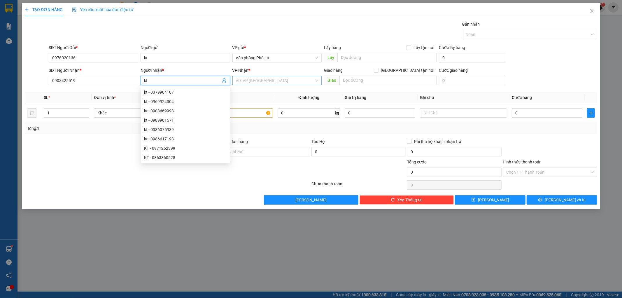
type input "kt"
click at [266, 82] on input "search" at bounding box center [275, 80] width 78 height 9
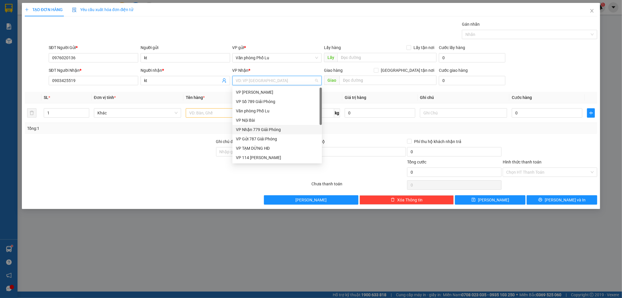
click at [271, 127] on div "VP Nhận 779 Giải Phóng" at bounding box center [277, 129] width 83 height 6
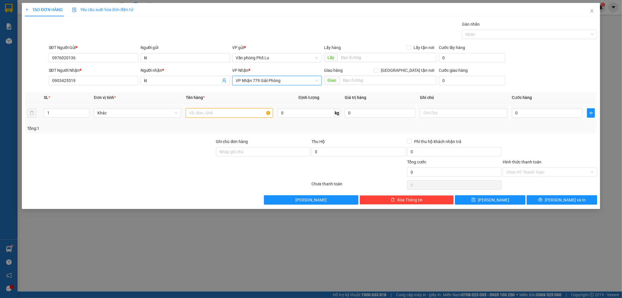
click at [208, 115] on input "text" at bounding box center [229, 112] width 87 height 9
type input "h"
type input "phong bì"
click at [173, 146] on div at bounding box center [119, 148] width 191 height 20
click at [527, 114] on input "0" at bounding box center [547, 112] width 71 height 9
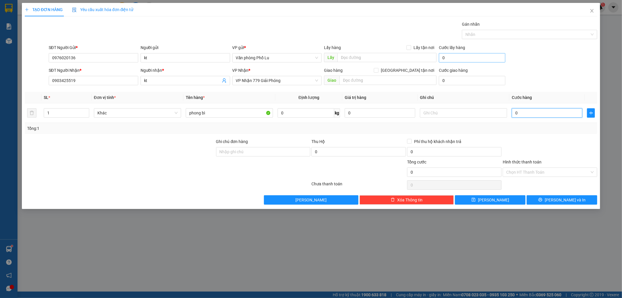
type input "4"
type input "40"
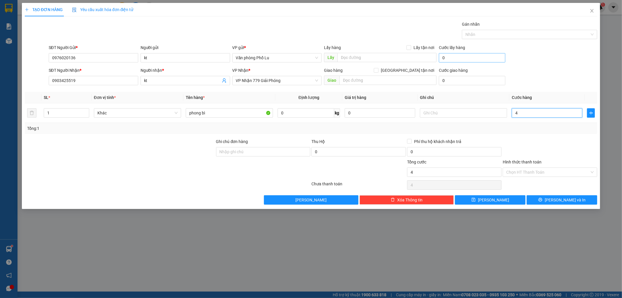
type input "40"
type input "400"
type input "4.000"
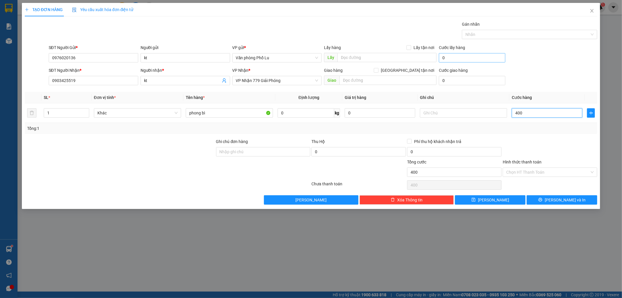
type input "4.000"
type input "40.000"
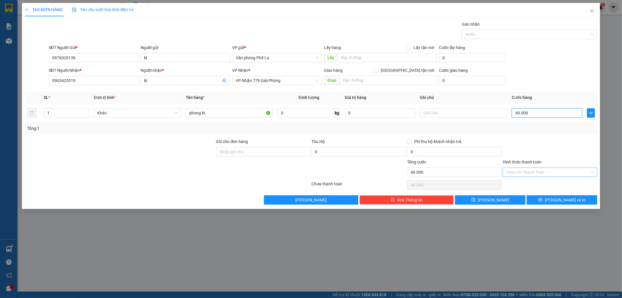
type input "40.000"
click at [548, 173] on input "Hình thức thanh toán" at bounding box center [547, 172] width 83 height 9
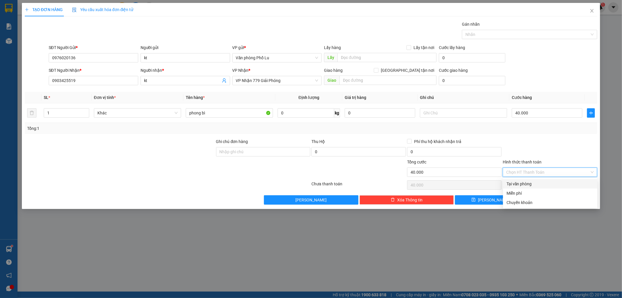
click at [532, 181] on div "Tại văn phòng" at bounding box center [549, 183] width 87 height 6
type input "0"
click at [537, 139] on div at bounding box center [550, 148] width 96 height 20
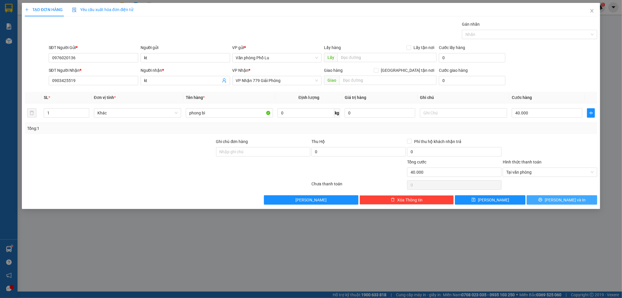
click at [559, 201] on span "[PERSON_NAME] và In" at bounding box center [565, 199] width 41 height 6
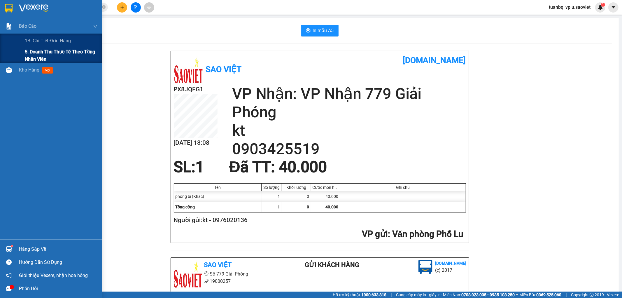
click at [43, 56] on span "5. Doanh thu thực tế theo từng nhân viên" at bounding box center [61, 55] width 73 height 15
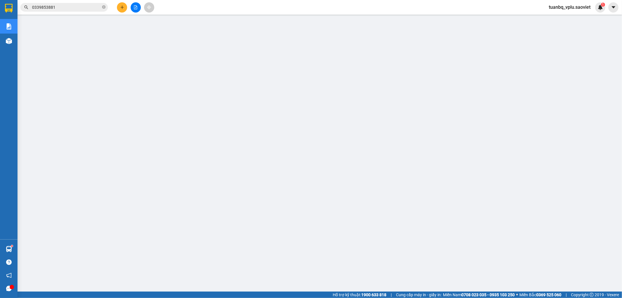
click at [82, 7] on input "0339853881" at bounding box center [66, 7] width 69 height 6
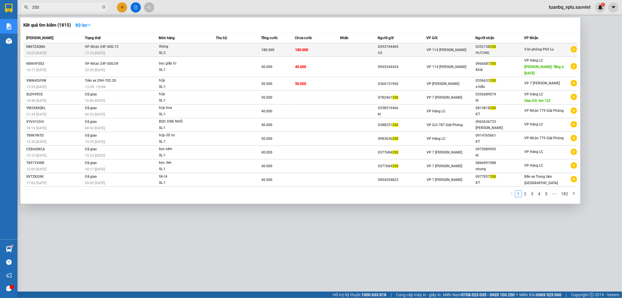
type input "350"
click at [187, 50] on div "thùng" at bounding box center [181, 46] width 44 height 6
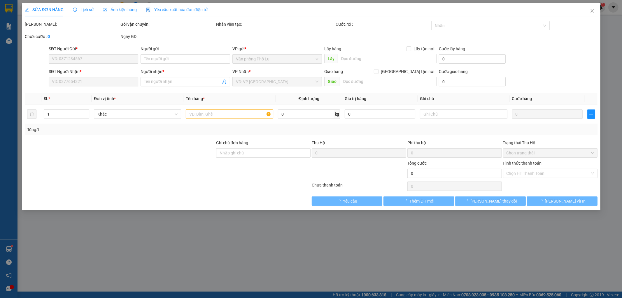
type input "0393744469"
type input "Cô"
type input "0352158350"
type input "HƯƠNG"
type input "180.000"
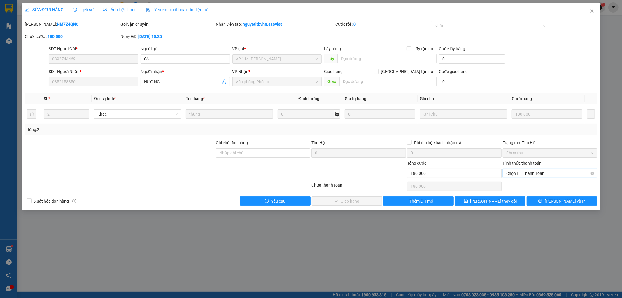
click at [510, 175] on span "Chọn HT Thanh Toán" at bounding box center [549, 173] width 87 height 9
click at [515, 185] on div "Tại văn phòng" at bounding box center [549, 185] width 87 height 6
type input "0"
click at [341, 200] on span "[PERSON_NAME] và Giao hàng" at bounding box center [351, 201] width 56 height 6
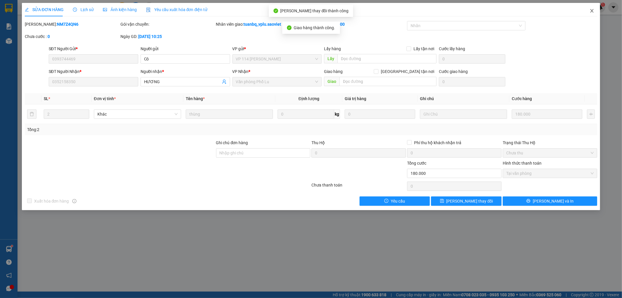
click at [591, 11] on icon "close" at bounding box center [591, 10] width 5 height 5
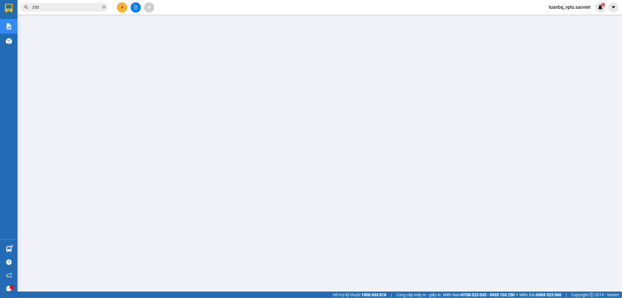
click at [573, 6] on span "tuanbq_vplu.saoviet" at bounding box center [569, 6] width 51 height 7
click at [558, 19] on span "Đăng xuất" at bounding box center [572, 18] width 39 height 6
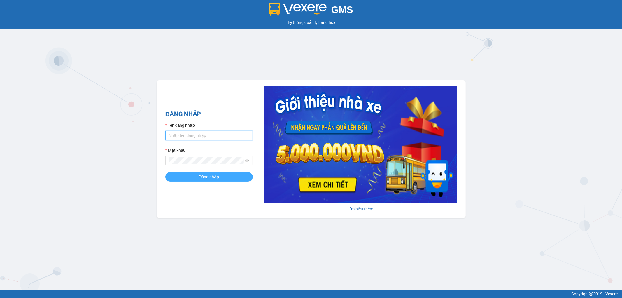
type input "thangvd_vplu.saoviet"
click at [221, 178] on button "Đăng nhập" at bounding box center [208, 176] width 87 height 9
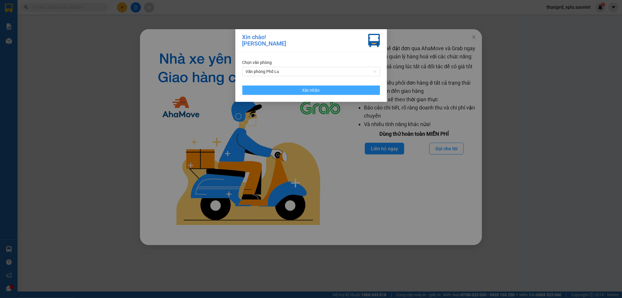
click at [299, 89] on button "Xác nhận" at bounding box center [311, 89] width 138 height 9
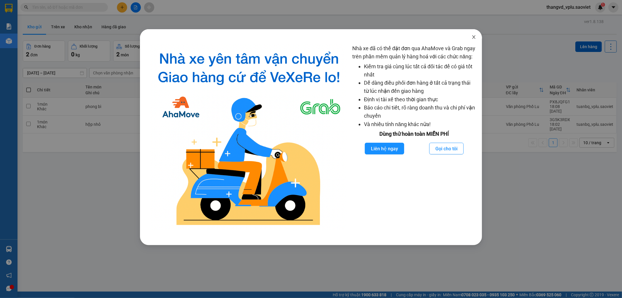
click at [474, 36] on icon "close" at bounding box center [473, 37] width 5 height 5
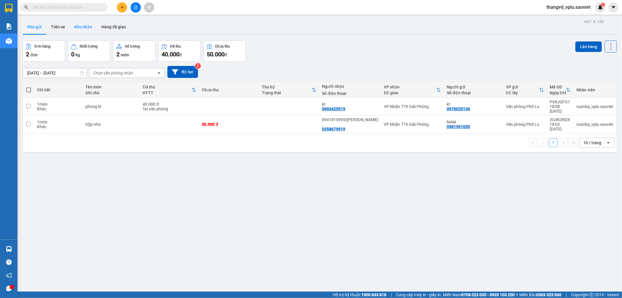
click at [81, 28] on button "Kho nhận" at bounding box center [83, 27] width 27 height 14
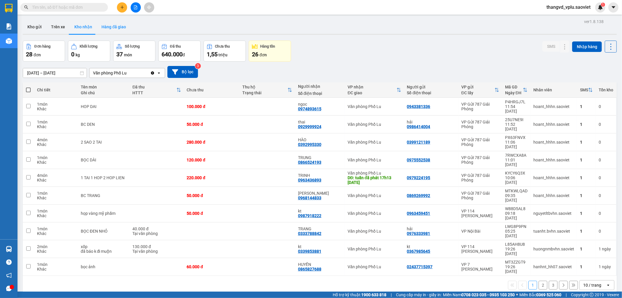
click at [118, 27] on button "Hàng đã giao" at bounding box center [114, 27] width 34 height 14
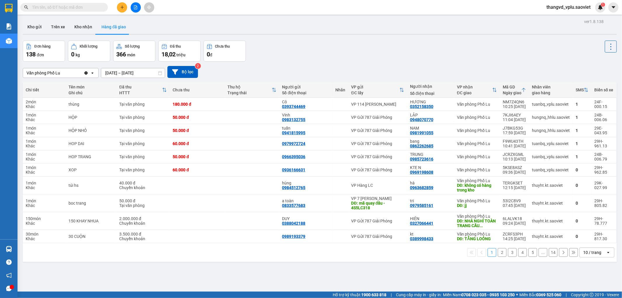
click at [498, 254] on button "2" at bounding box center [502, 252] width 9 height 9
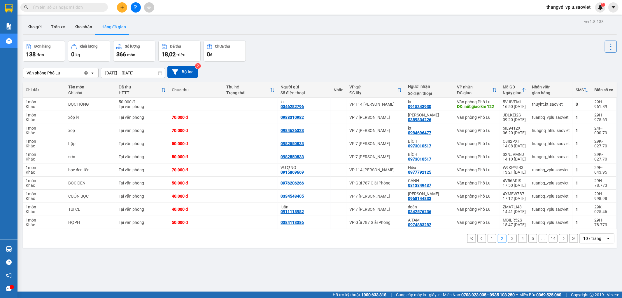
click at [508, 240] on button "3" at bounding box center [512, 238] width 9 height 9
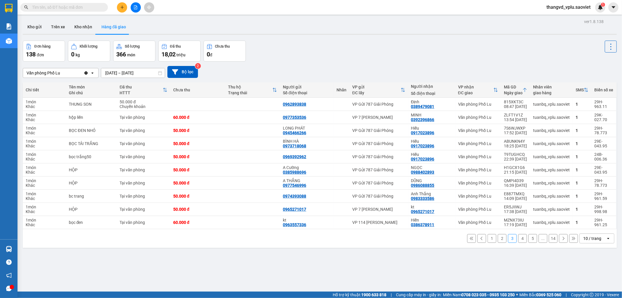
click at [518, 240] on button "4" at bounding box center [522, 238] width 9 height 9
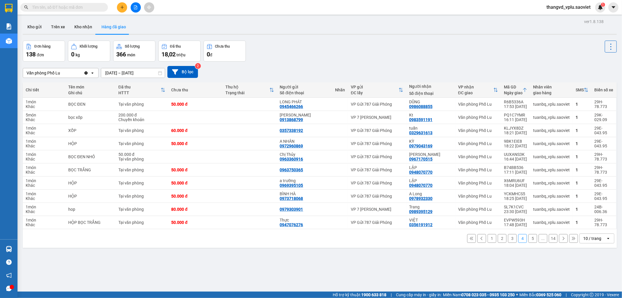
click at [488, 238] on button "1" at bounding box center [491, 238] width 9 height 9
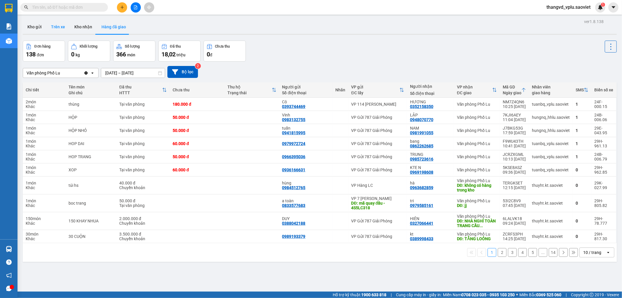
click at [63, 24] on button "Trên xe" at bounding box center [57, 27] width 23 height 14
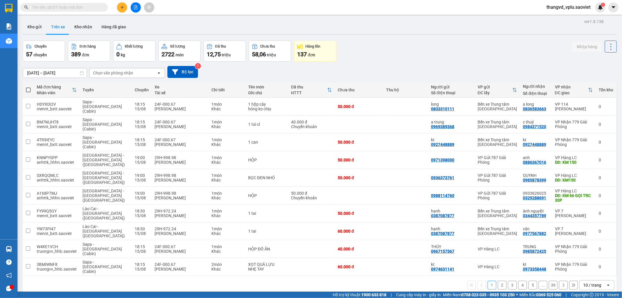
click at [147, 73] on div "Chọn văn phòng nhận" at bounding box center [122, 72] width 67 height 9
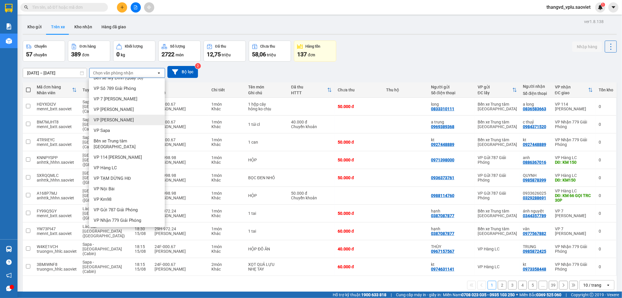
scroll to position [13, 0]
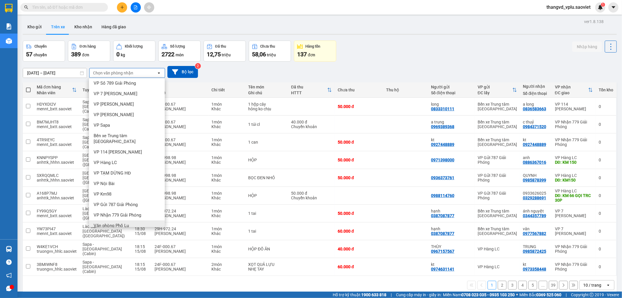
click at [120, 222] on span "Văn phòng Phố Lu" at bounding box center [111, 225] width 35 height 6
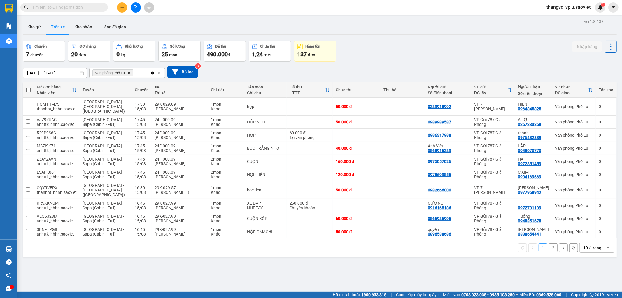
click at [549, 243] on button "2" at bounding box center [553, 247] width 9 height 9
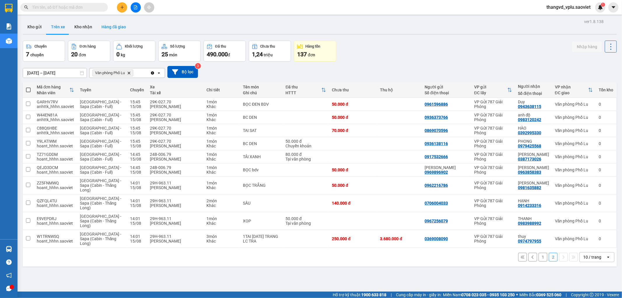
click at [108, 29] on button "Hàng đã giao" at bounding box center [114, 27] width 34 height 14
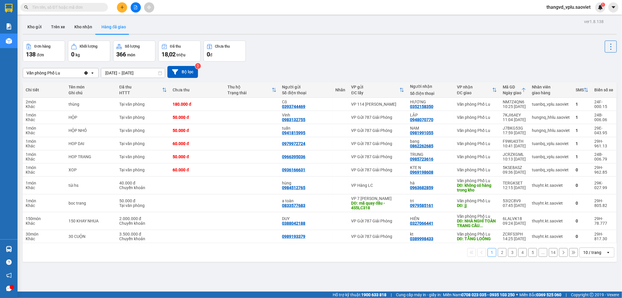
click at [509, 253] on button "3" at bounding box center [512, 252] width 9 height 9
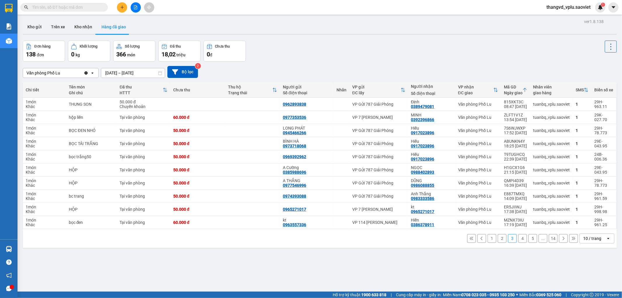
click at [518, 239] on button "4" at bounding box center [522, 238] width 9 height 9
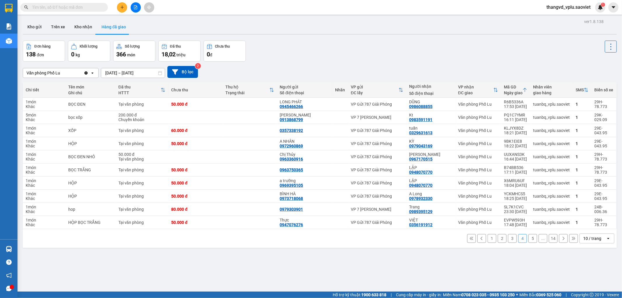
click at [528, 237] on button "5" at bounding box center [532, 238] width 9 height 9
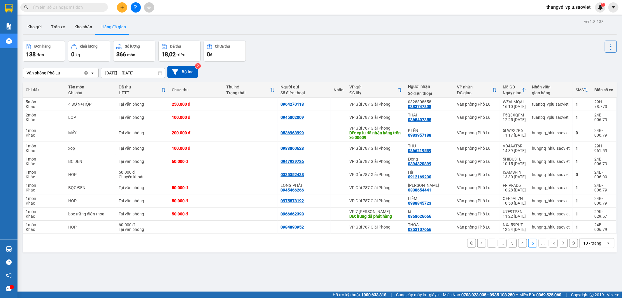
click at [549, 243] on button "14" at bounding box center [553, 242] width 9 height 9
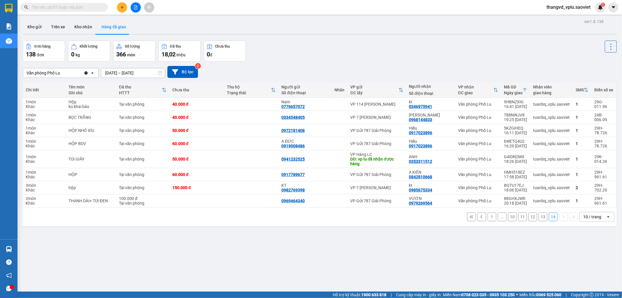
click at [487, 218] on button "1" at bounding box center [491, 216] width 9 height 9
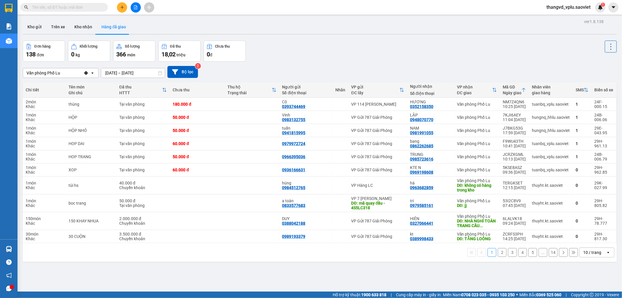
click at [57, 2] on div "Kết quả tìm kiếm ( 0 ) Bộ lọc No Data" at bounding box center [57, 7] width 114 height 10
click at [57, 3] on span at bounding box center [63, 7] width 87 height 9
click at [58, 6] on input "text" at bounding box center [66, 7] width 69 height 6
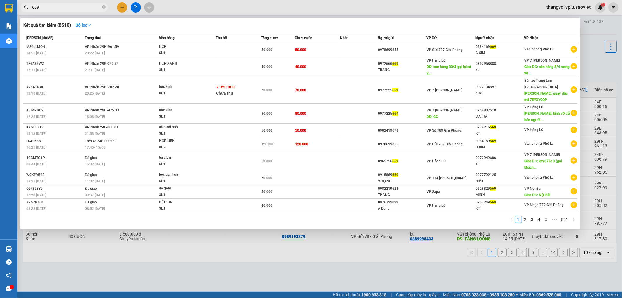
type input "669"
click at [480, 50] on div "0984169 669" at bounding box center [499, 47] width 48 height 6
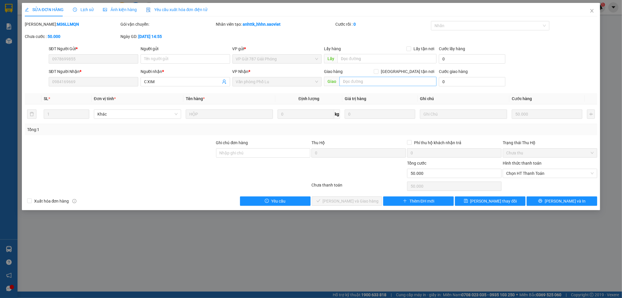
type input "0978699855"
type input "0984169669"
type input "C XIM"
type input "50.000"
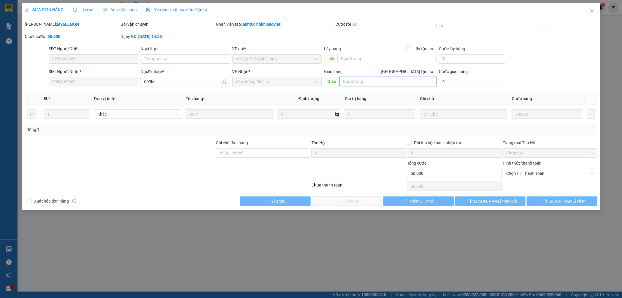
click at [353, 80] on input "text" at bounding box center [387, 81] width 97 height 9
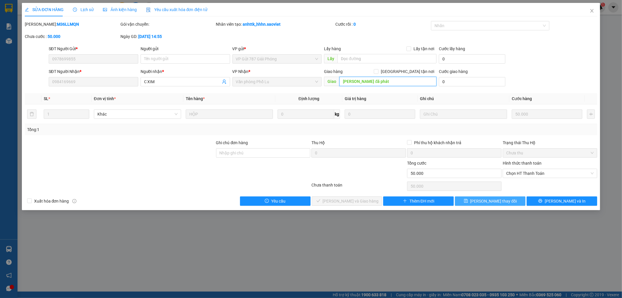
type input "[PERSON_NAME] đã phát"
click at [490, 199] on span "[PERSON_NAME] thay đổi" at bounding box center [493, 201] width 47 height 6
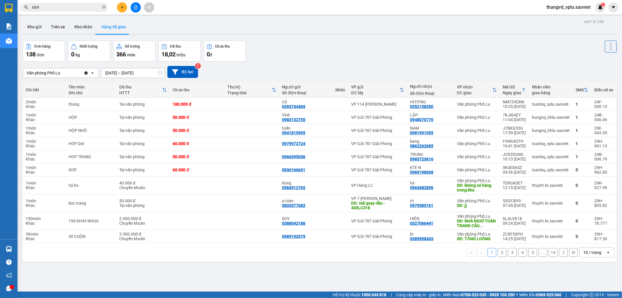
click at [68, 5] on input "669" at bounding box center [66, 7] width 69 height 6
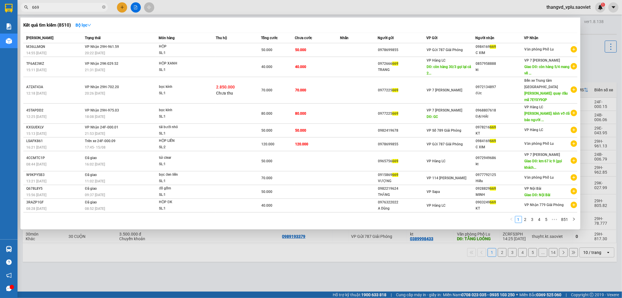
click at [68, 5] on input "669" at bounding box center [66, 7] width 69 height 6
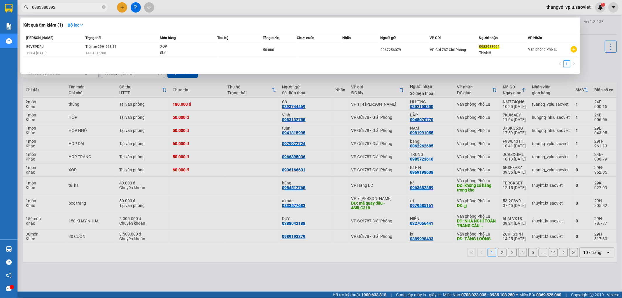
type input "0983988992"
click at [223, 260] on div at bounding box center [311, 149] width 622 height 298
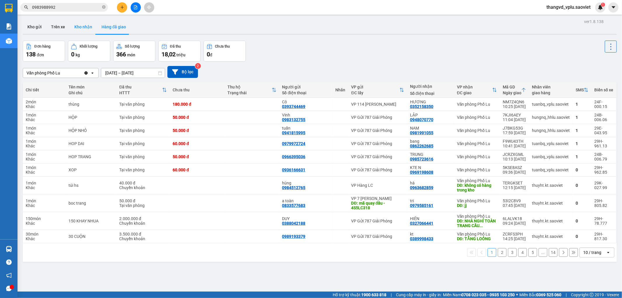
click at [85, 24] on button "Kho nhận" at bounding box center [83, 27] width 27 height 14
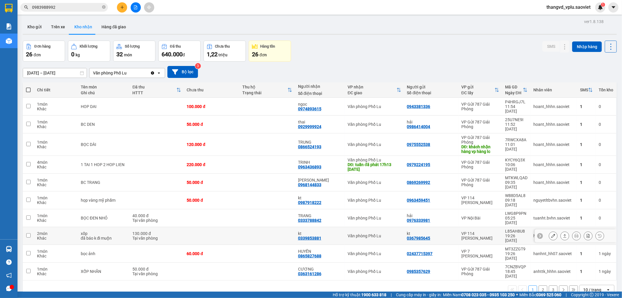
click at [216, 227] on td at bounding box center [212, 236] width 56 height 18
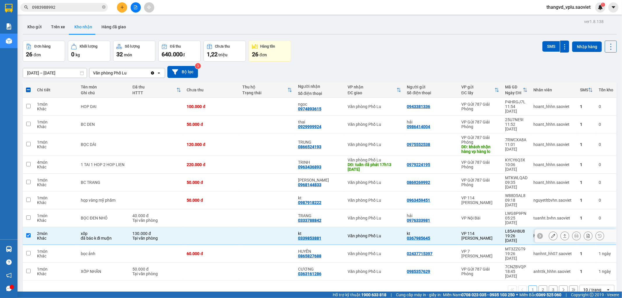
click at [216, 227] on td at bounding box center [212, 236] width 56 height 18
checkbox input "false"
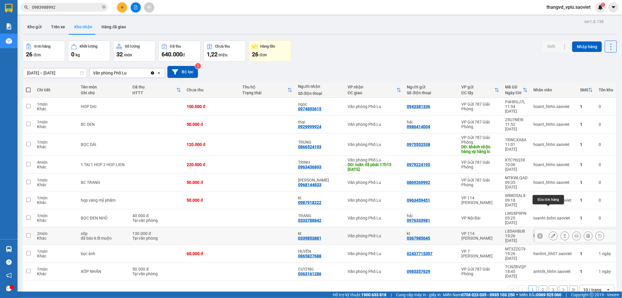
click at [551, 234] on icon at bounding box center [553, 236] width 4 height 4
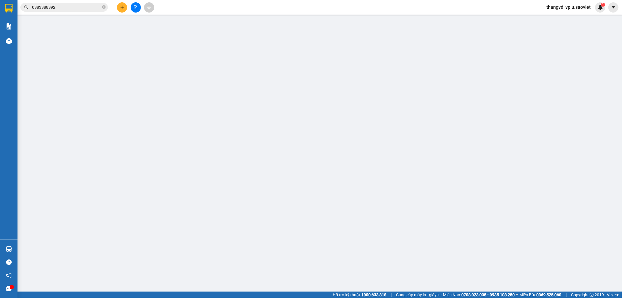
type input "0367985645"
type input "kt"
type input "0339853881"
type input "kt"
type input "130.000"
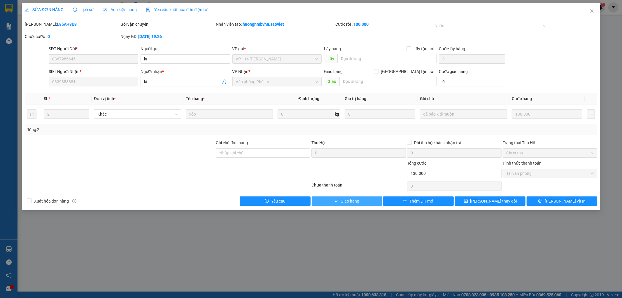
click at [351, 201] on span "Giao hàng" at bounding box center [350, 201] width 19 height 6
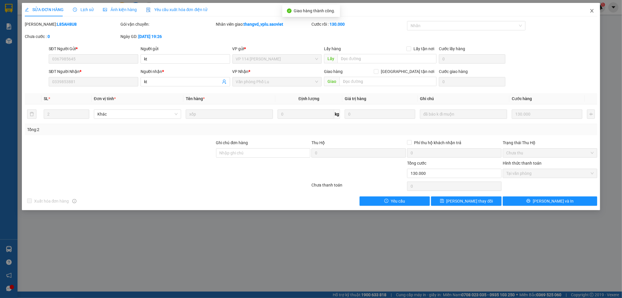
click at [591, 12] on icon "close" at bounding box center [591, 10] width 3 height 3
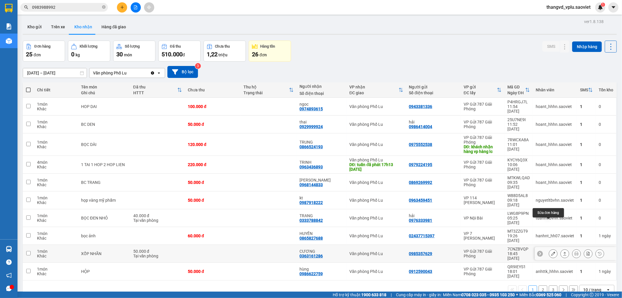
click at [550, 248] on button at bounding box center [553, 253] width 8 height 10
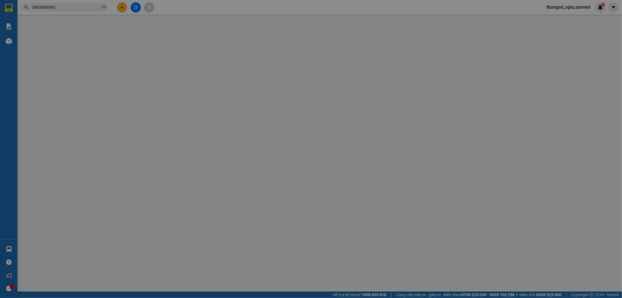
type input "0985357629"
type input "0363161286"
type input "CƯƠNG"
type input "50.000"
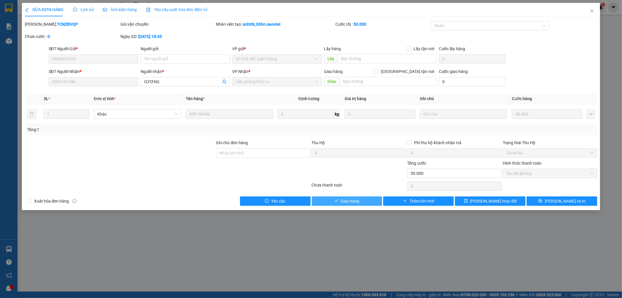
click at [360, 200] on button "Giao hàng" at bounding box center [347, 200] width 71 height 9
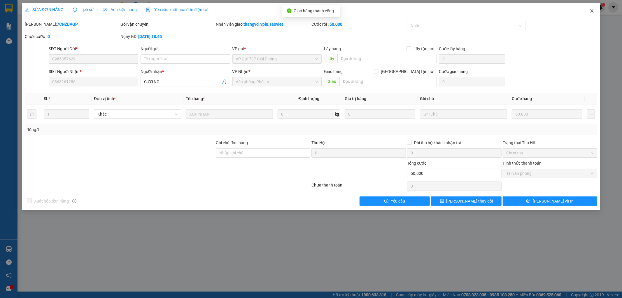
click at [590, 10] on icon "close" at bounding box center [591, 10] width 5 height 5
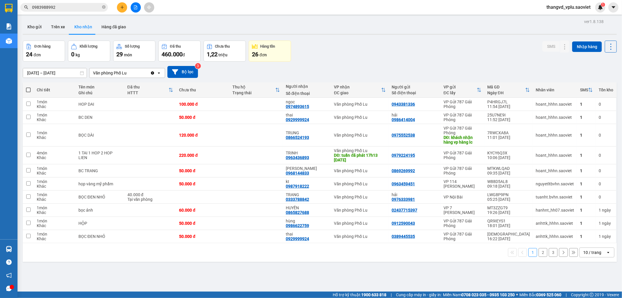
click at [580, 249] on div "10 / trang" at bounding box center [593, 252] width 26 height 9
click at [586, 219] on span "50 / trang" at bounding box center [588, 219] width 19 height 6
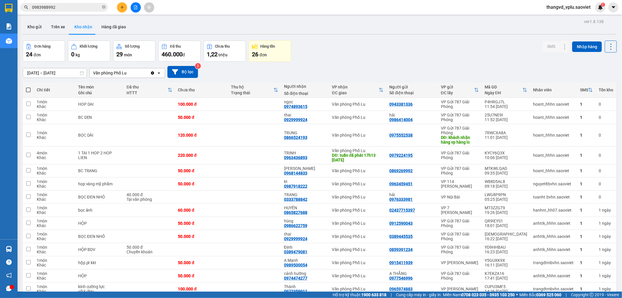
click at [66, 73] on input "[DATE] – [DATE]" at bounding box center [55, 72] width 64 height 9
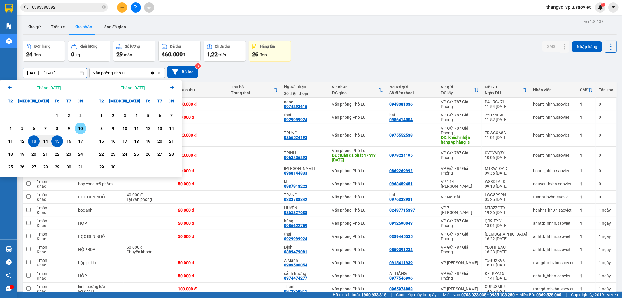
click at [83, 127] on div "10" at bounding box center [80, 128] width 8 height 7
click at [59, 140] on div "15" at bounding box center [57, 141] width 8 height 7
type input "[DATE] – [DATE]"
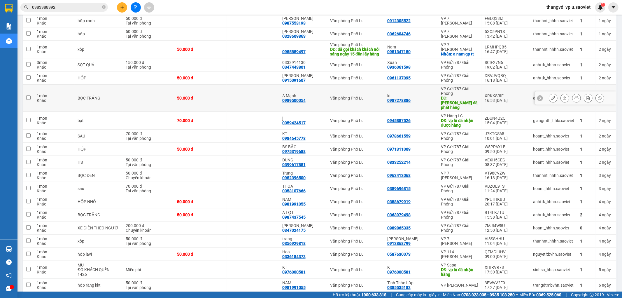
scroll to position [282, 0]
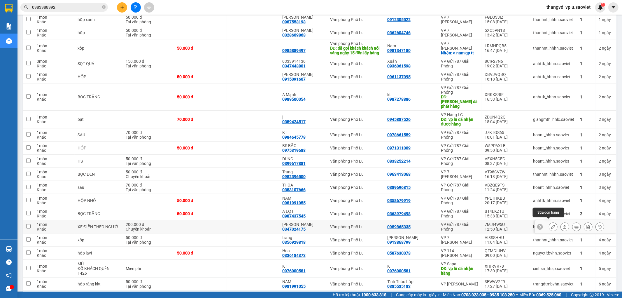
click at [551, 224] on icon at bounding box center [553, 226] width 4 height 4
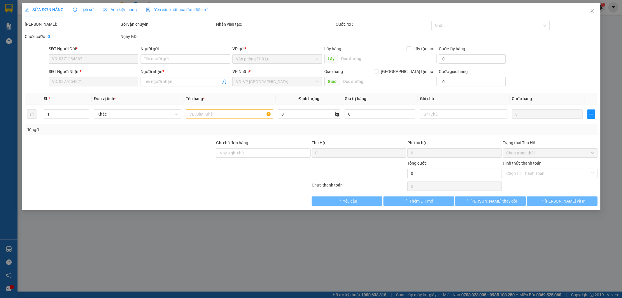
type input "0989865335"
type input "0347024175"
type input "[PERSON_NAME]"
type input "XƯỚC KO CHỊU"
type input "200.000"
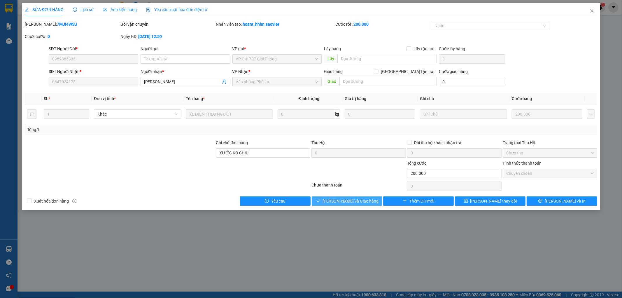
click at [335, 201] on span "[PERSON_NAME] và Giao hàng" at bounding box center [351, 201] width 56 height 6
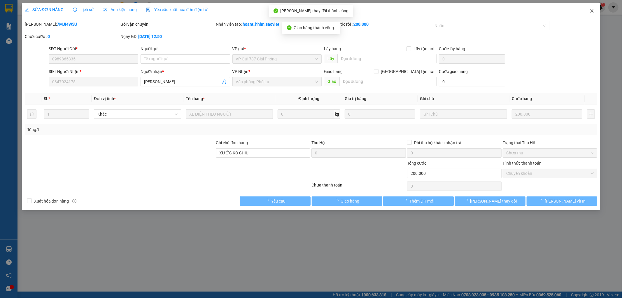
click at [591, 12] on icon "close" at bounding box center [591, 10] width 5 height 5
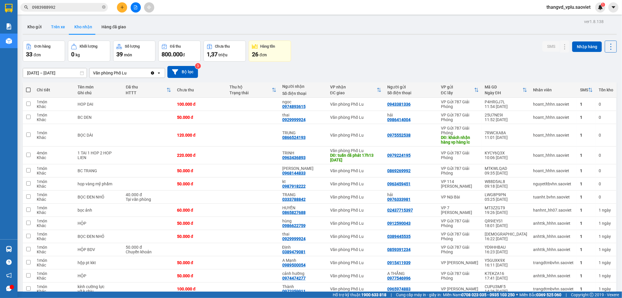
click at [61, 27] on button "Trên xe" at bounding box center [57, 27] width 23 height 14
type input "[DATE] – [DATE]"
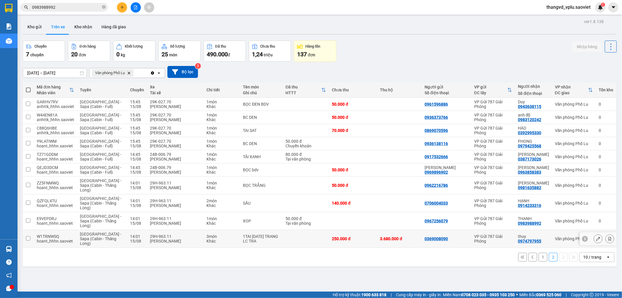
drag, startPoint x: 161, startPoint y: 238, endPoint x: 155, endPoint y: 227, distance: 12.1
click at [161, 238] on div "29H-963.11 [PERSON_NAME]" at bounding box center [175, 238] width 51 height 9
checkbox input "true"
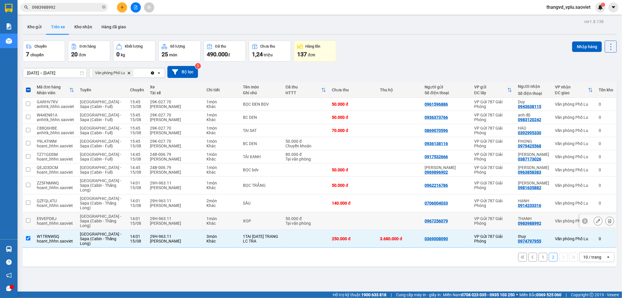
click at [154, 217] on div "29H-963.11" at bounding box center [175, 218] width 51 height 5
checkbox input "true"
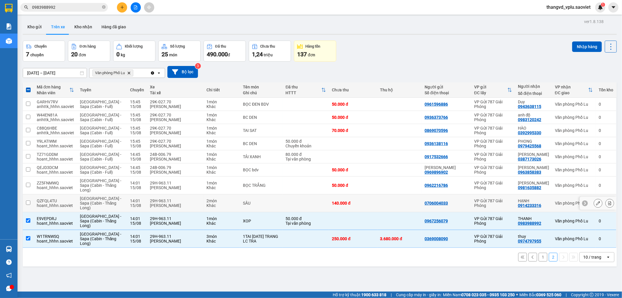
click at [157, 200] on div "29H-963.11" at bounding box center [175, 200] width 51 height 5
checkbox input "true"
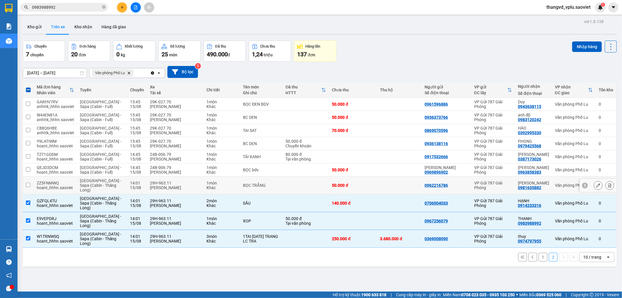
click at [158, 188] on div "[PERSON_NAME]" at bounding box center [175, 187] width 51 height 5
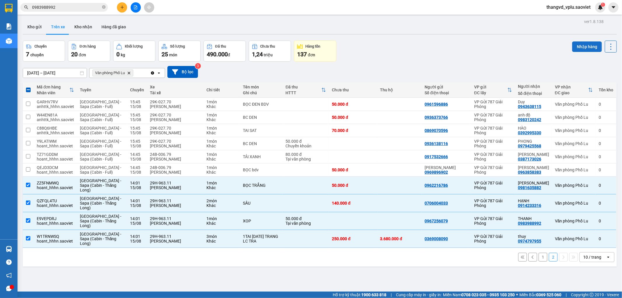
click at [572, 47] on button "Nhập hàng" at bounding box center [587, 46] width 30 height 10
checkbox input "false"
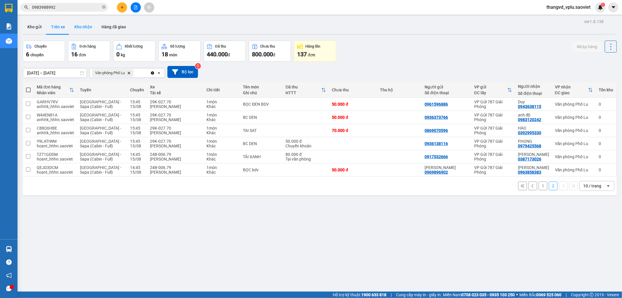
click at [81, 28] on button "Kho nhận" at bounding box center [83, 27] width 27 height 14
type input "[DATE] – [DATE]"
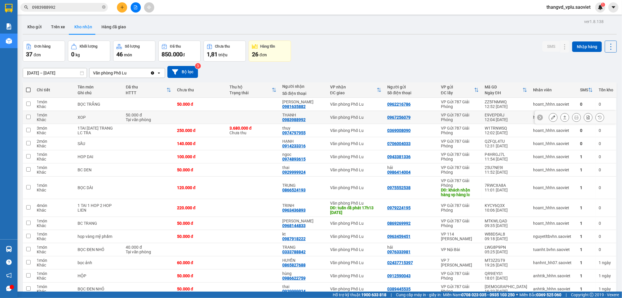
click at [551, 118] on button at bounding box center [553, 117] width 8 height 10
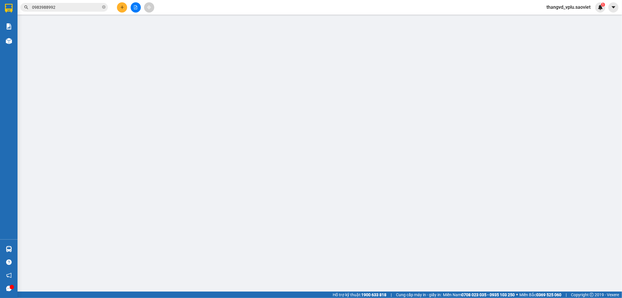
type input "0967256079"
type input "0983988992"
type input "THANH"
type input "50.000"
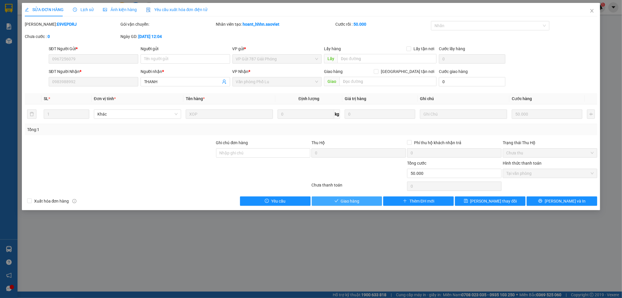
click at [350, 202] on span "Giao hàng" at bounding box center [350, 201] width 19 height 6
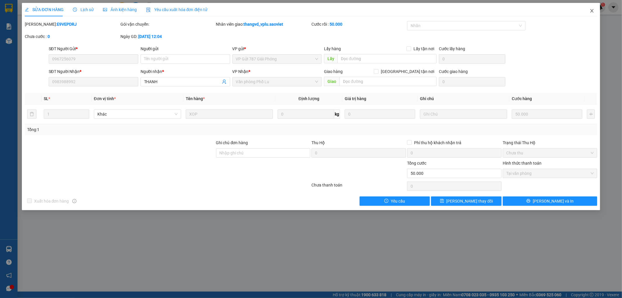
click at [593, 12] on icon "close" at bounding box center [591, 10] width 3 height 3
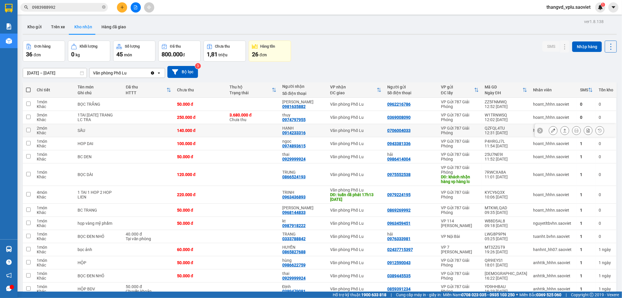
click at [227, 130] on td "140.000 đ" at bounding box center [200, 130] width 52 height 13
checkbox input "true"
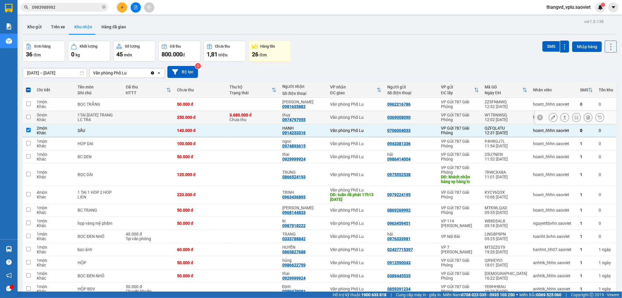
click at [216, 117] on div "250.000 đ" at bounding box center [200, 117] width 47 height 5
checkbox input "true"
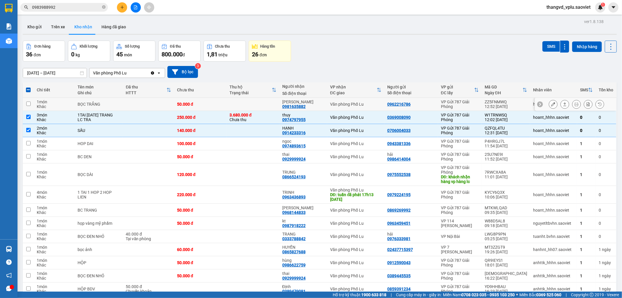
click at [216, 103] on div "50.000 đ" at bounding box center [200, 104] width 47 height 5
checkbox input "true"
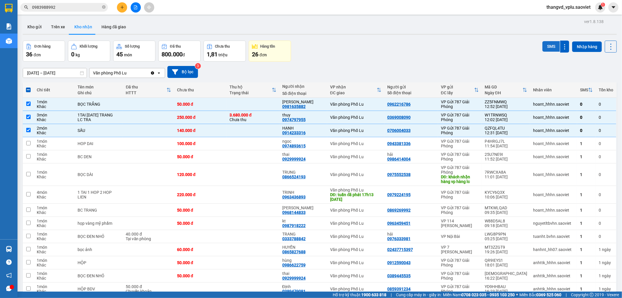
click at [543, 43] on button "SMS" at bounding box center [550, 46] width 17 height 10
click at [120, 130] on div "SẦU" at bounding box center [99, 130] width 42 height 5
checkbox input "false"
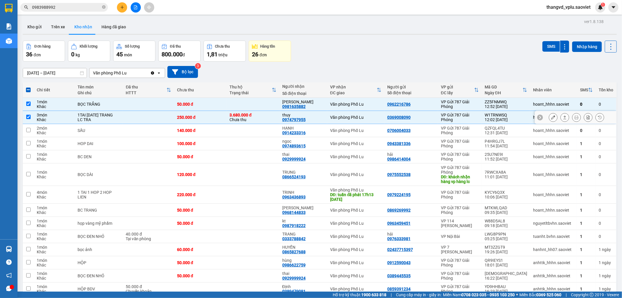
click at [120, 116] on div "1TAI [DATE] TRANG" at bounding box center [99, 115] width 42 height 5
checkbox input "false"
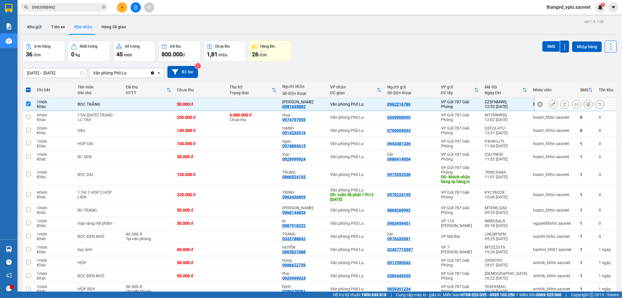
click at [123, 107] on td "BỌC TRẮNG" at bounding box center [99, 104] width 48 height 13
checkbox input "false"
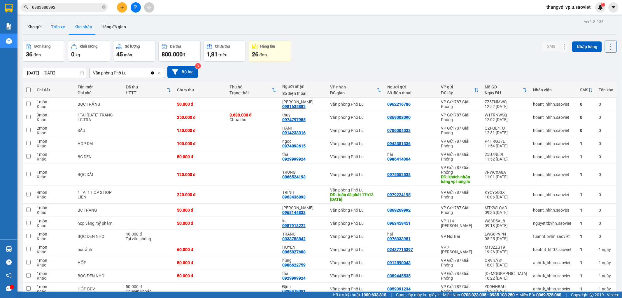
click at [61, 24] on button "Trên xe" at bounding box center [57, 27] width 23 height 14
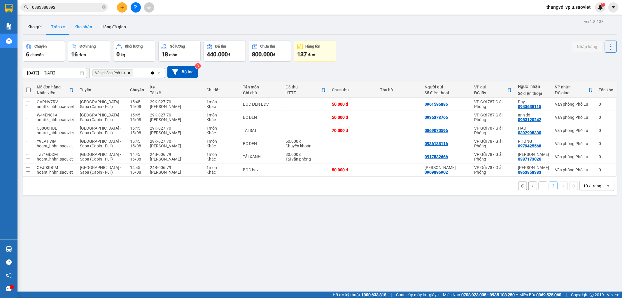
click at [83, 27] on button "Kho nhận" at bounding box center [83, 27] width 27 height 14
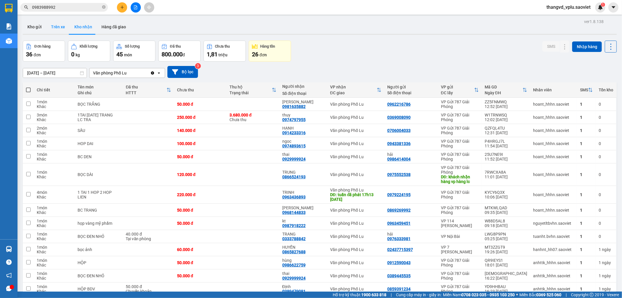
click at [63, 27] on button "Trên xe" at bounding box center [57, 27] width 23 height 14
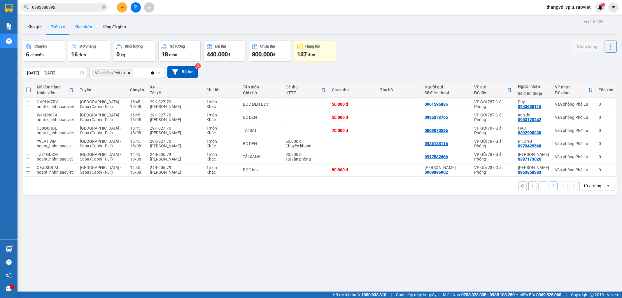
click at [89, 28] on button "Kho nhận" at bounding box center [83, 27] width 27 height 14
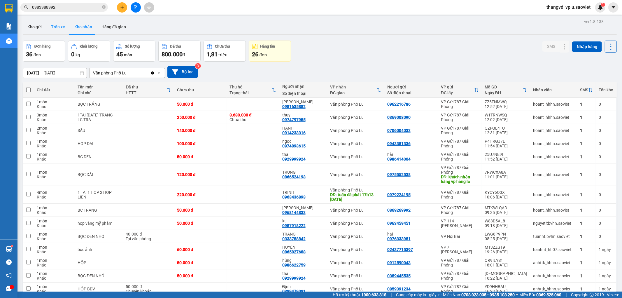
click at [54, 24] on button "Trên xe" at bounding box center [57, 27] width 23 height 14
type input "[DATE] – [DATE]"
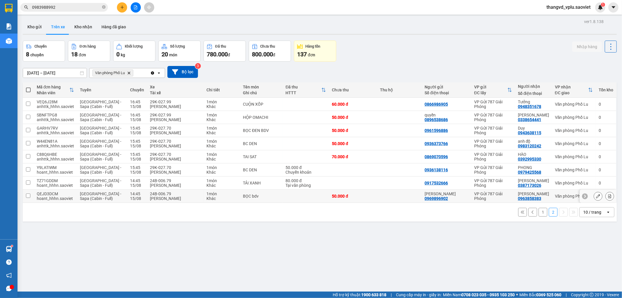
click at [167, 197] on div "[PERSON_NAME]" at bounding box center [175, 198] width 51 height 5
checkbox input "true"
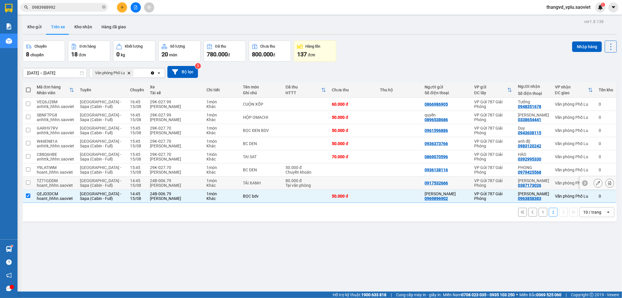
click at [168, 185] on div "[PERSON_NAME]" at bounding box center [175, 185] width 51 height 5
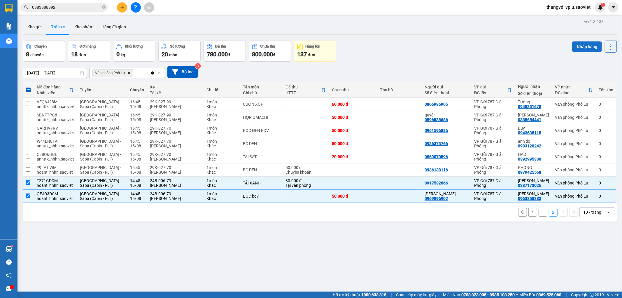
click at [576, 43] on button "Nhập hàng" at bounding box center [587, 46] width 30 height 10
checkbox input "false"
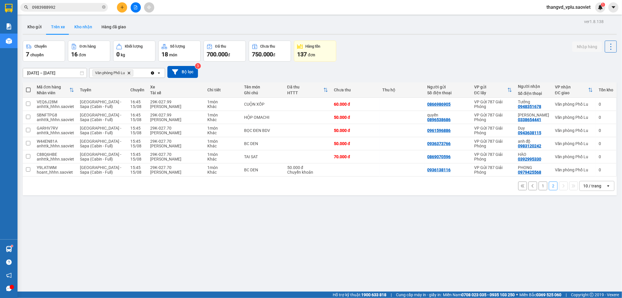
click at [81, 27] on button "Kho nhận" at bounding box center [83, 27] width 27 height 14
type input "[DATE] – [DATE]"
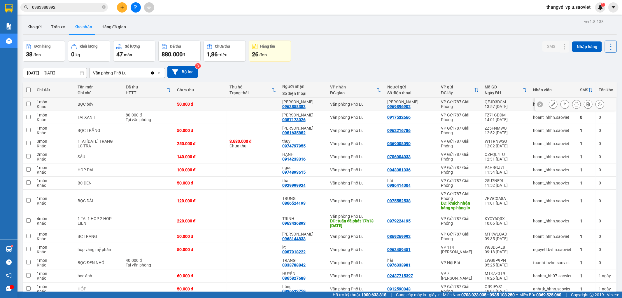
click at [155, 103] on td at bounding box center [148, 104] width 51 height 13
checkbox input "true"
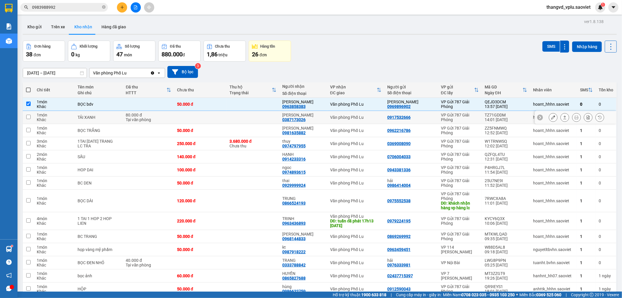
click at [154, 116] on div "80.000 đ" at bounding box center [148, 115] width 45 height 5
checkbox input "true"
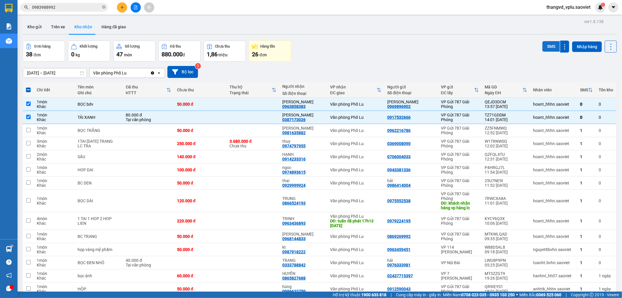
click at [548, 50] on button "SMS" at bounding box center [550, 46] width 17 height 10
click at [57, 27] on button "Trên xe" at bounding box center [57, 27] width 23 height 14
type input "[DATE] – [DATE]"
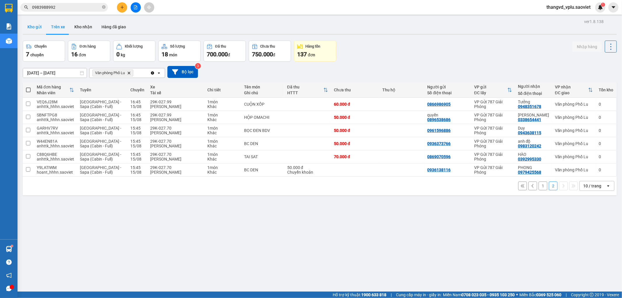
click at [36, 25] on button "Kho gửi" at bounding box center [35, 27] width 24 height 14
